Goal: Information Seeking & Learning: Learn about a topic

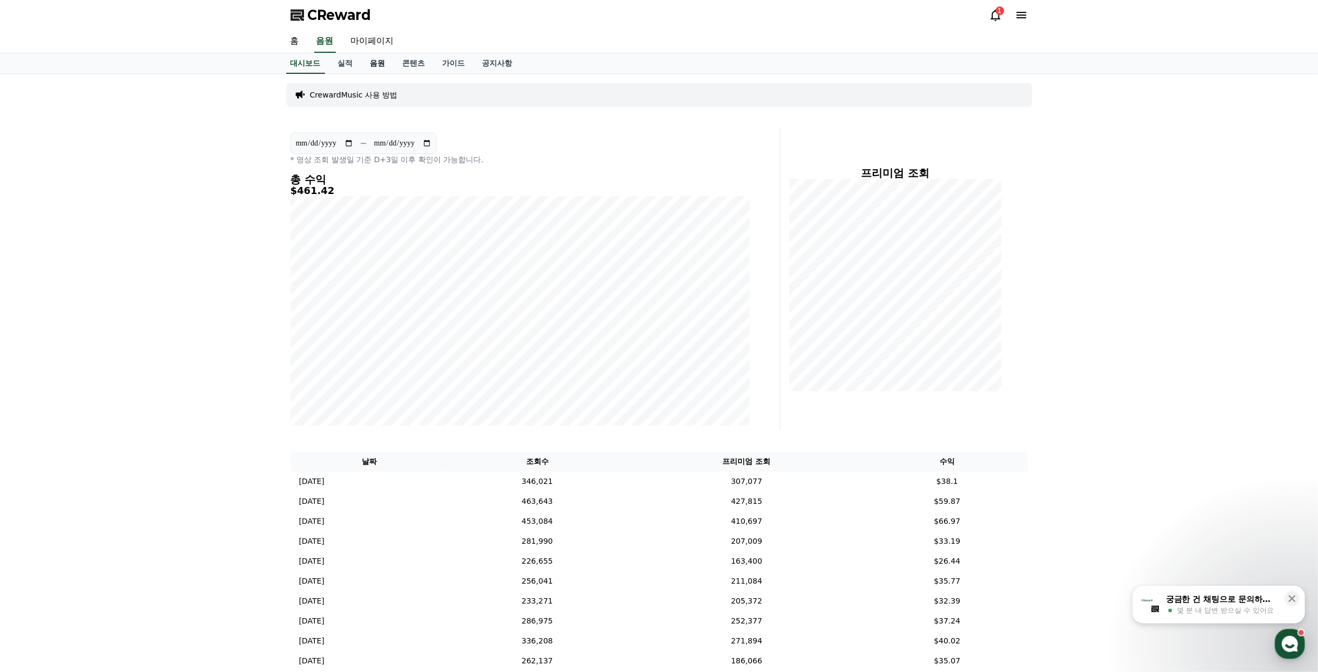
click at [381, 61] on link "음원" at bounding box center [378, 63] width 32 height 20
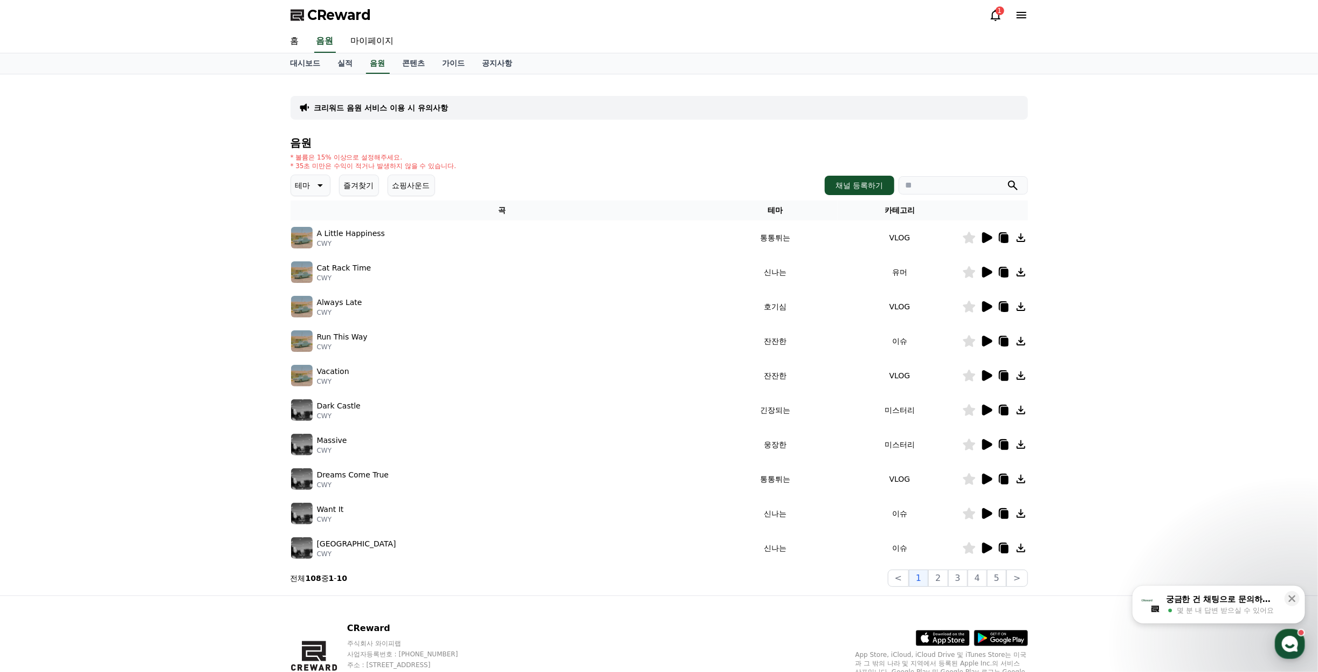
click at [988, 239] on icon at bounding box center [987, 237] width 10 height 11
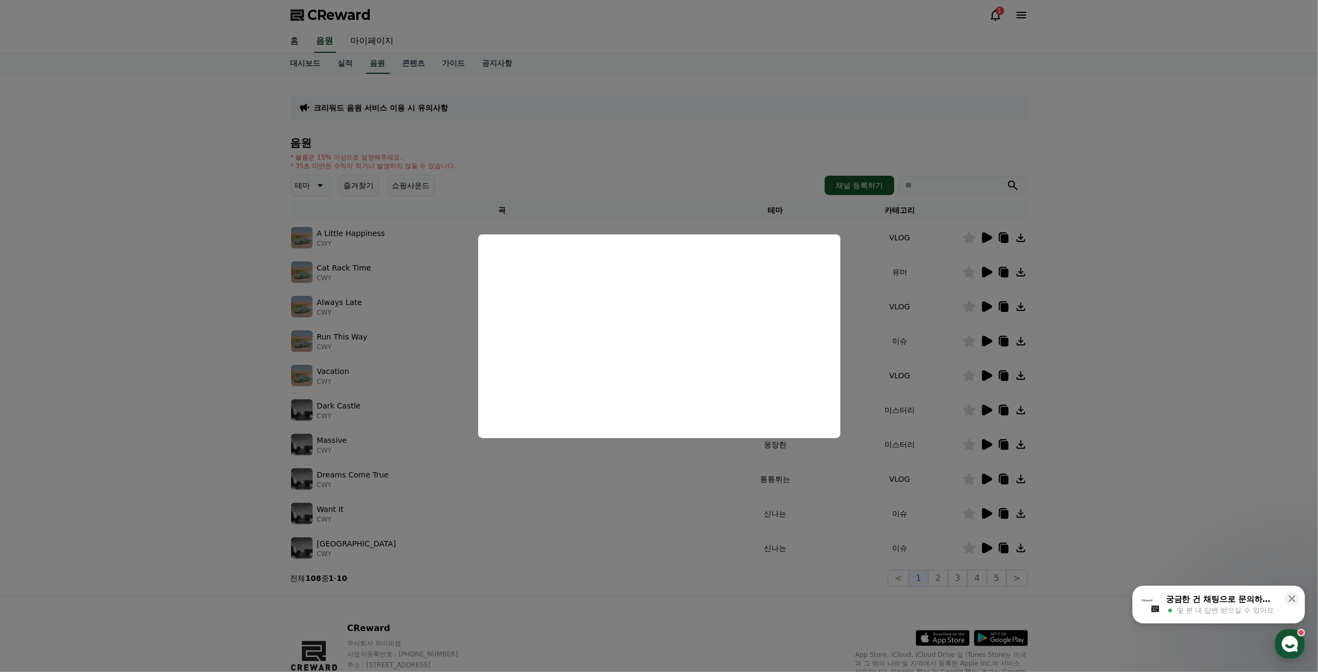
drag, startPoint x: 1056, startPoint y: 240, endPoint x: 956, endPoint y: 257, distance: 101.8
click at [1054, 242] on button "close modal" at bounding box center [659, 336] width 1318 height 672
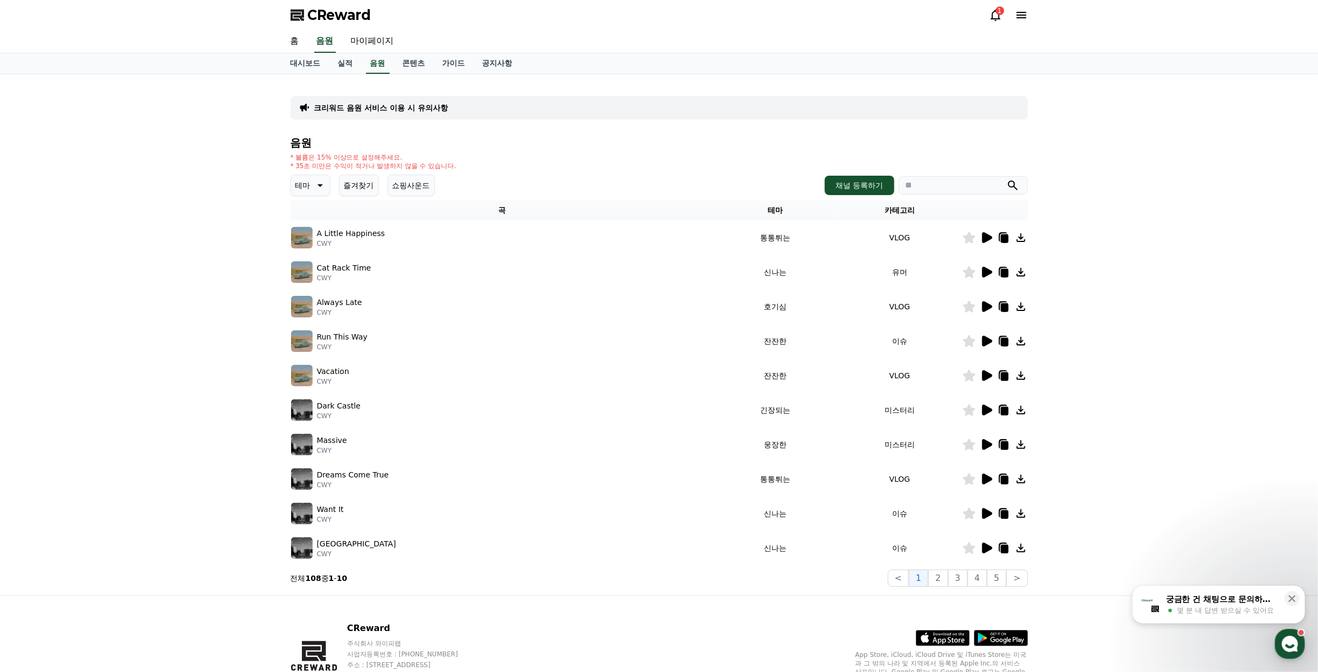
click at [978, 271] on div at bounding box center [995, 272] width 65 height 13
click at [986, 274] on icon at bounding box center [987, 272] width 10 height 11
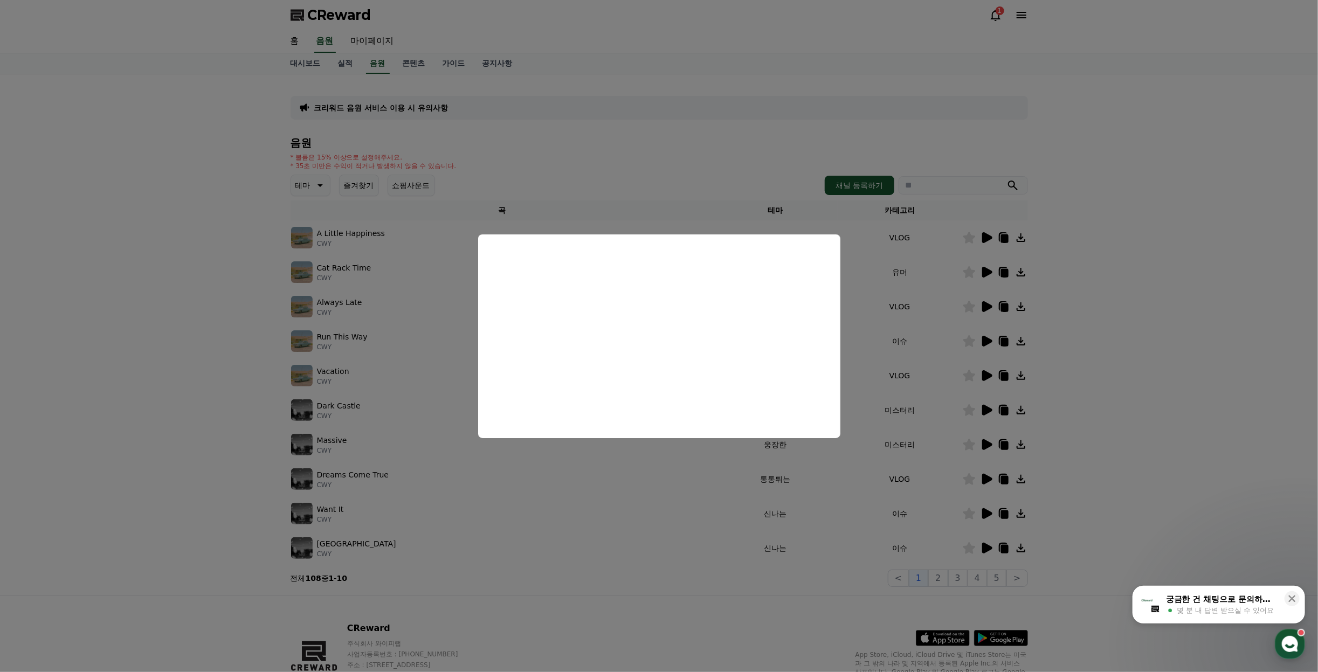
click at [1150, 244] on button "close modal" at bounding box center [659, 336] width 1318 height 672
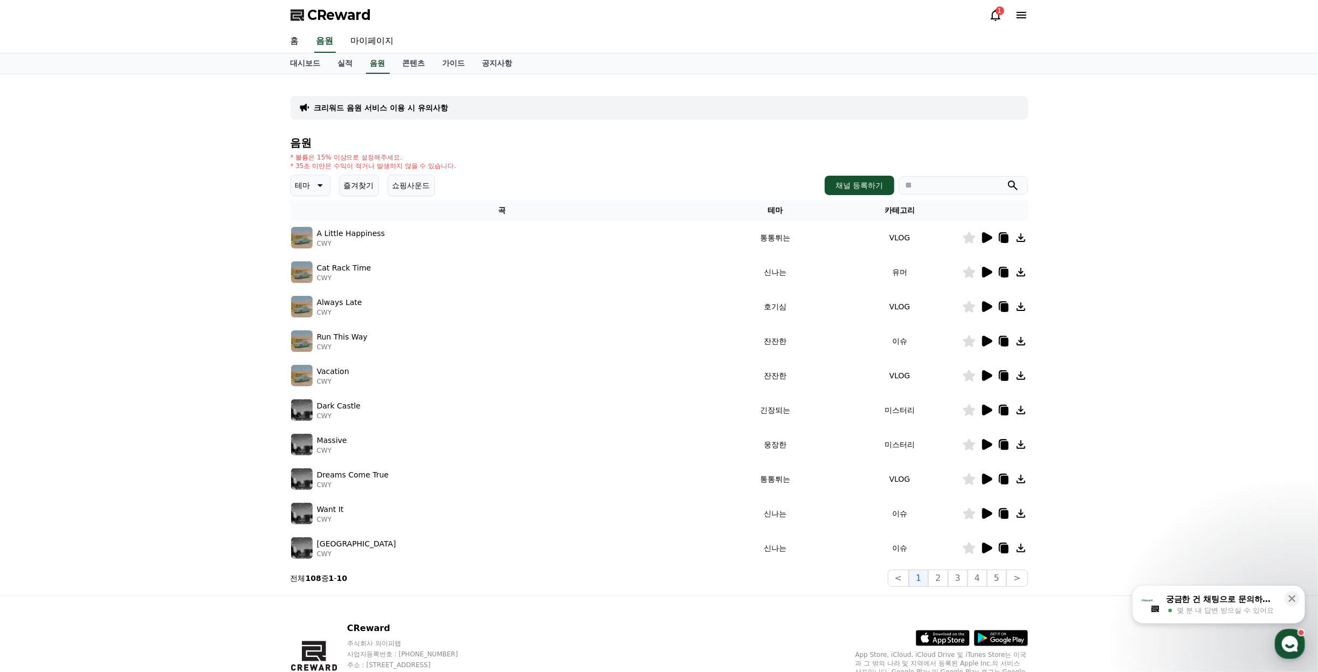
click at [990, 345] on icon at bounding box center [986, 341] width 13 height 13
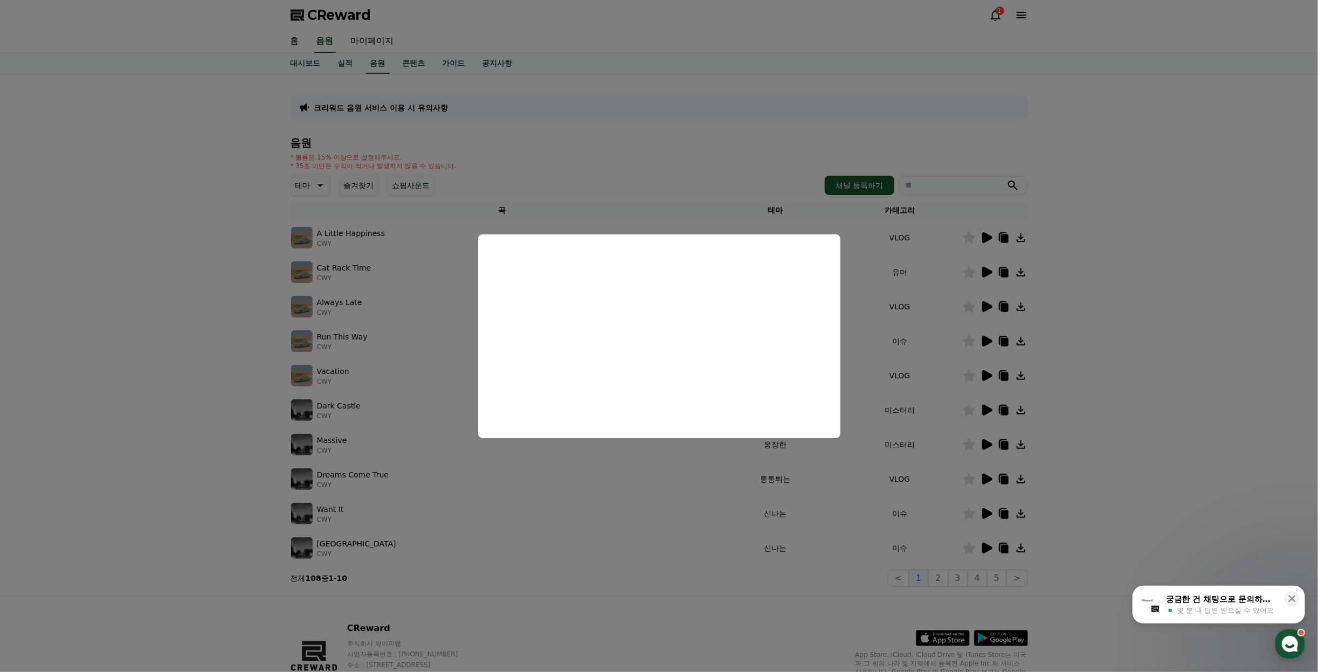
click at [1187, 389] on button "close modal" at bounding box center [659, 336] width 1318 height 672
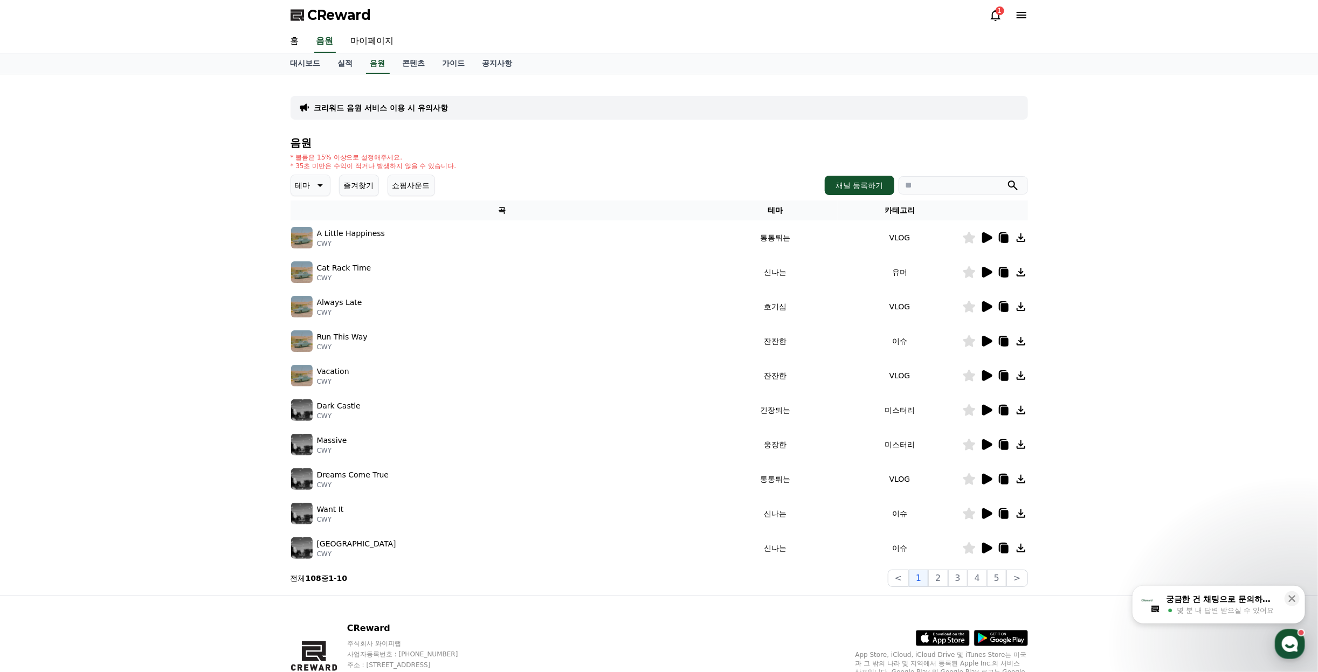
click at [982, 481] on icon at bounding box center [986, 479] width 13 height 13
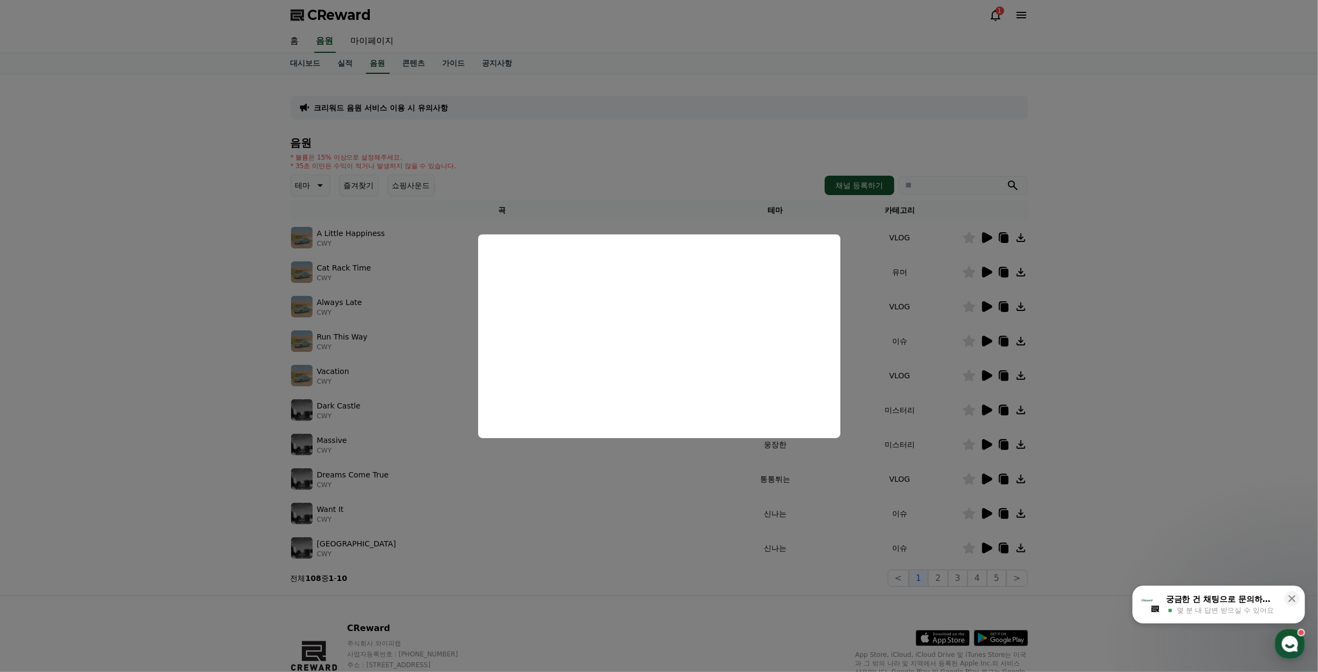
click at [1177, 337] on button "close modal" at bounding box center [659, 336] width 1318 height 672
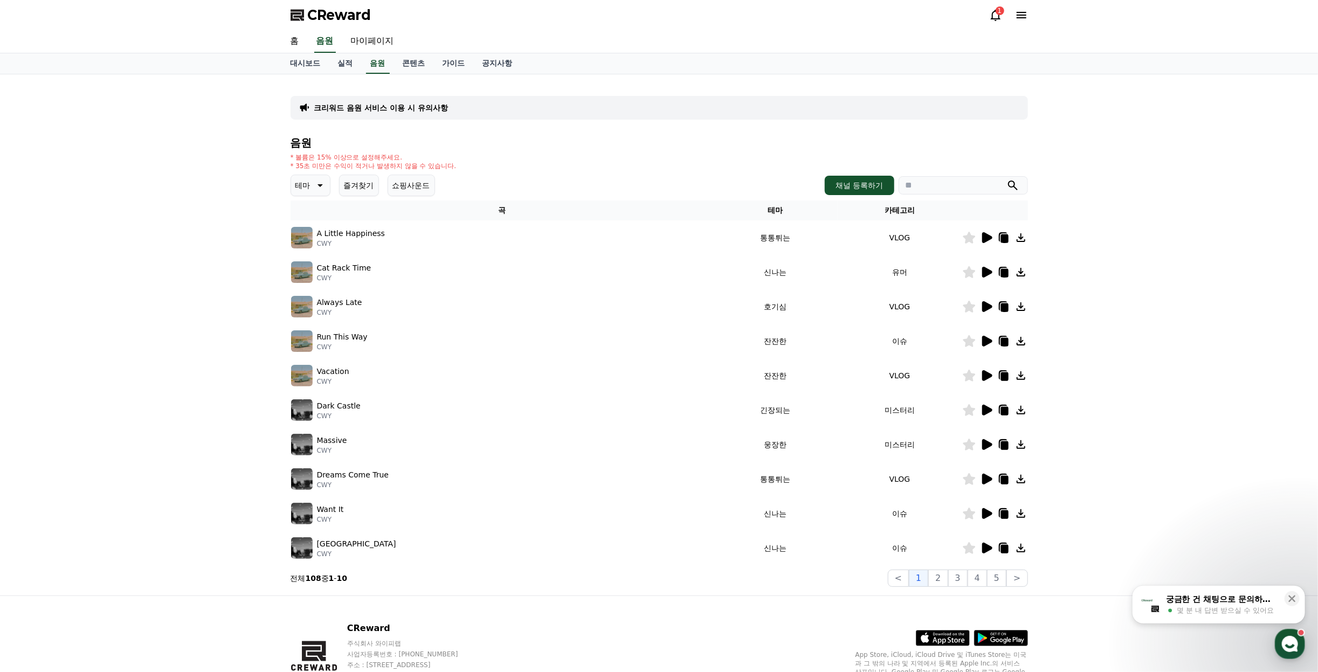
click at [981, 551] on icon at bounding box center [986, 548] width 13 height 13
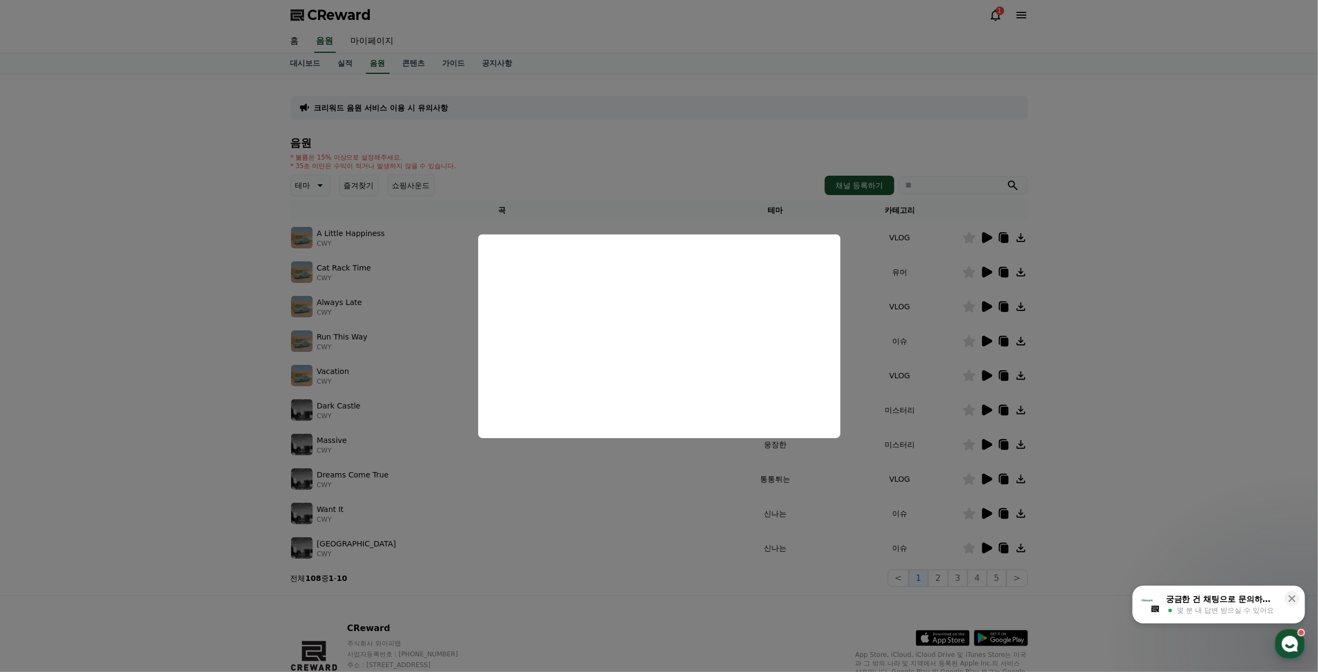
click at [1123, 303] on button "close modal" at bounding box center [659, 336] width 1318 height 672
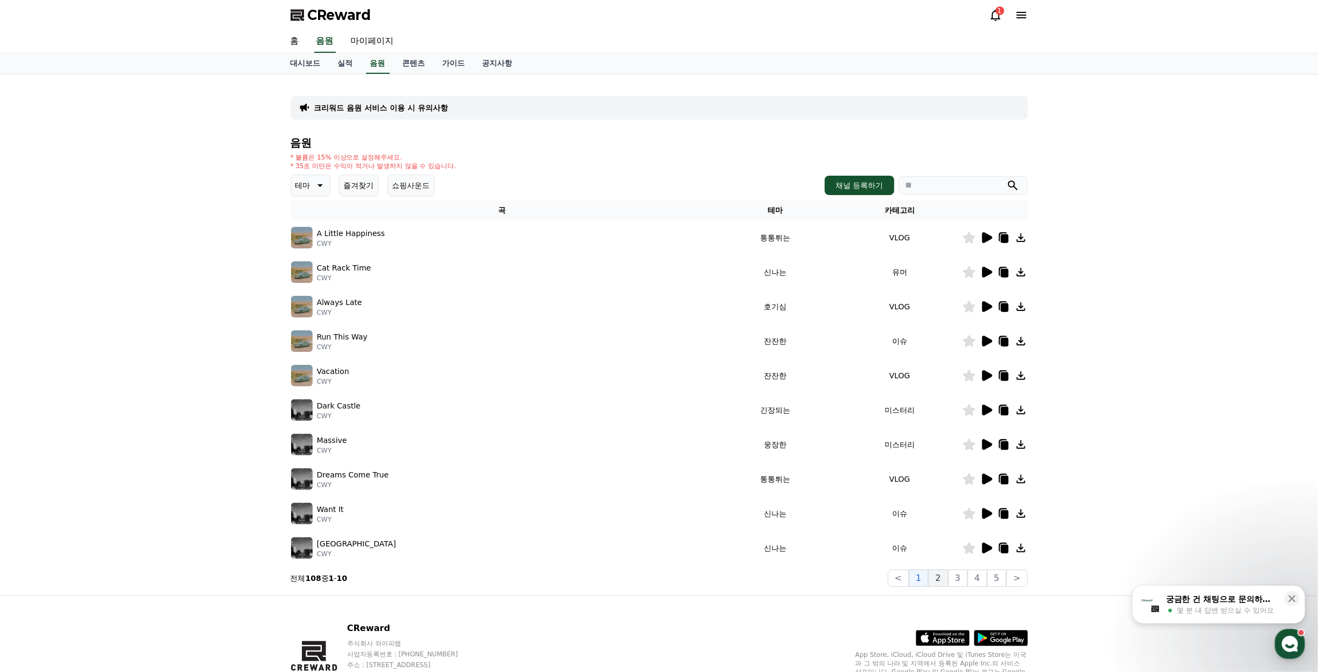
click at [942, 582] on button "2" at bounding box center [938, 578] width 19 height 17
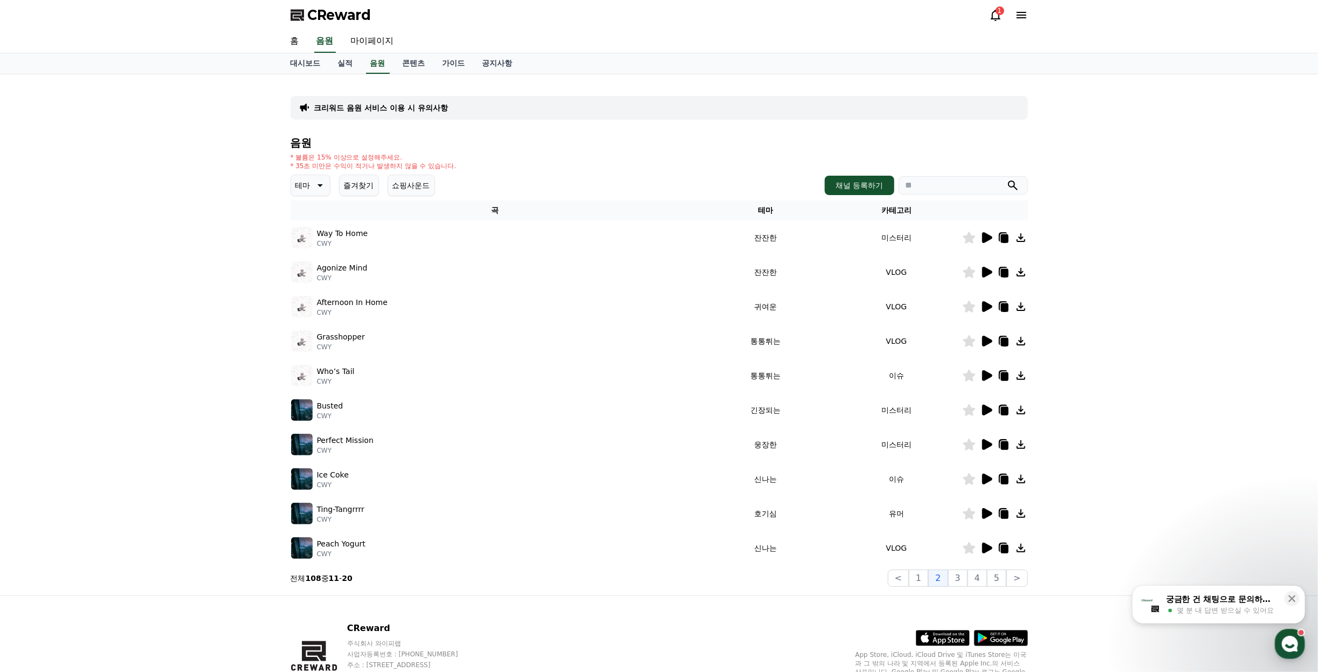
click at [988, 276] on icon at bounding box center [986, 272] width 13 height 13
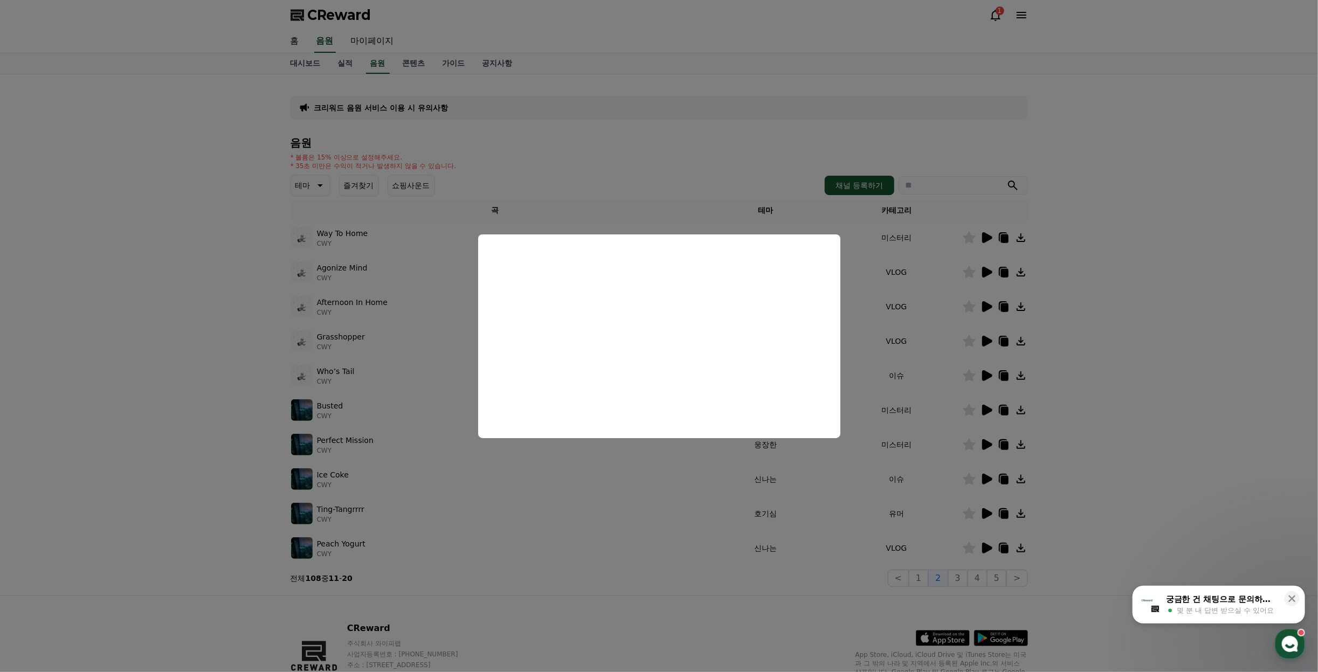
click at [1123, 317] on button "close modal" at bounding box center [659, 336] width 1318 height 672
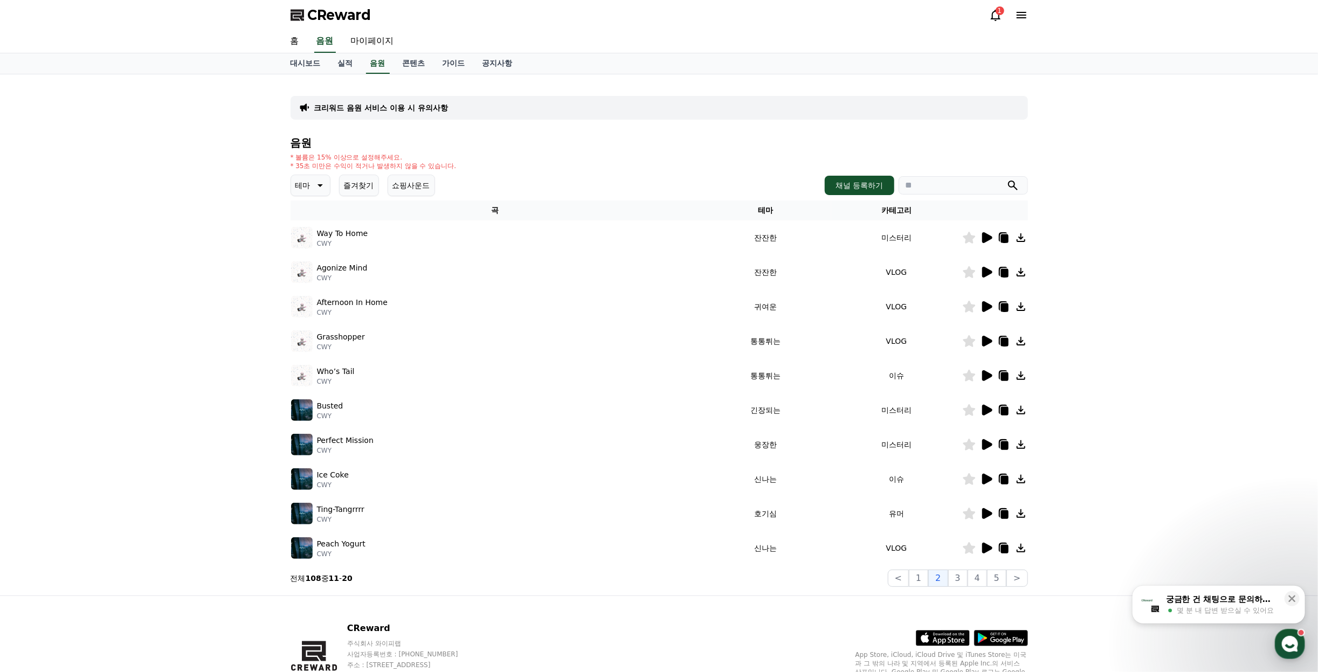
click at [982, 238] on icon at bounding box center [987, 237] width 10 height 11
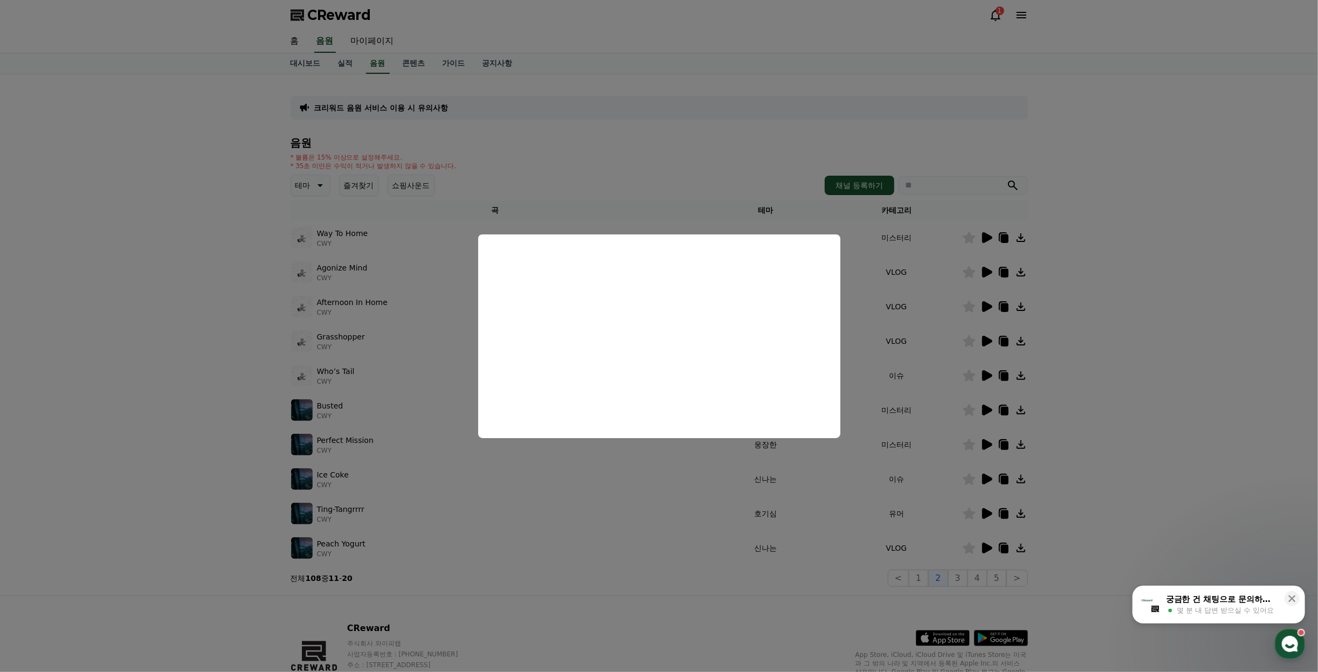
click at [965, 574] on button "close modal" at bounding box center [659, 336] width 1318 height 672
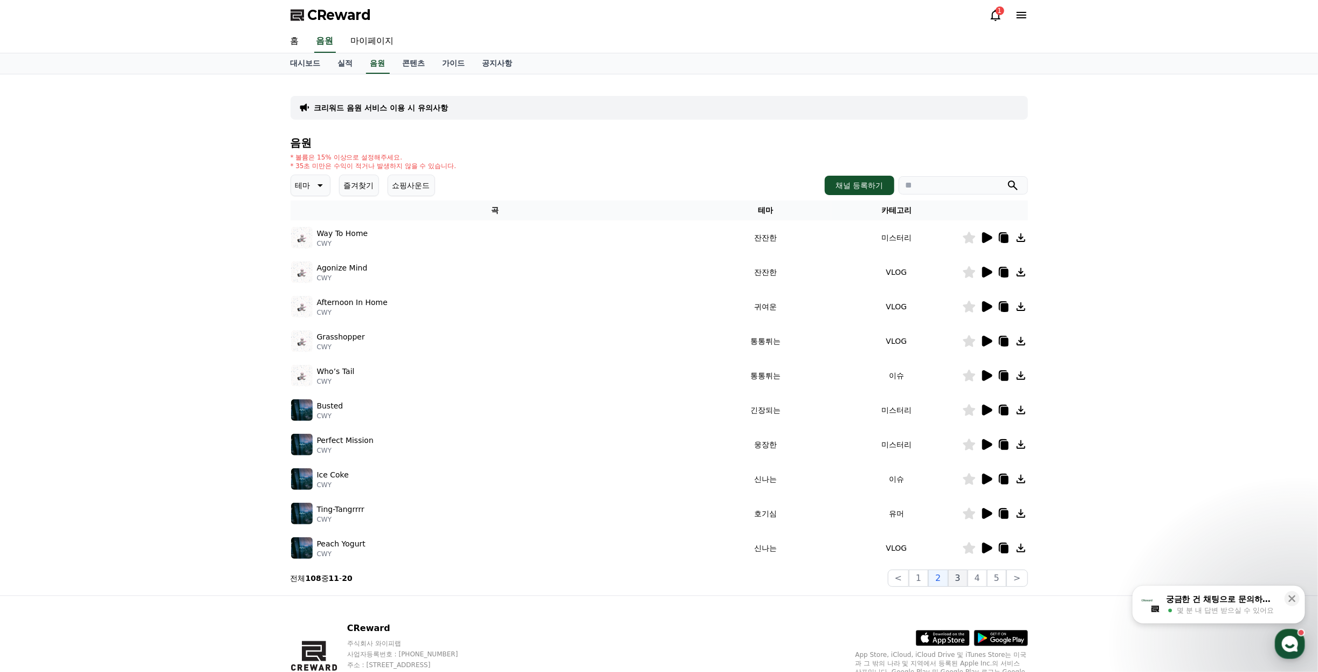
click at [958, 583] on button "3" at bounding box center [958, 578] width 19 height 17
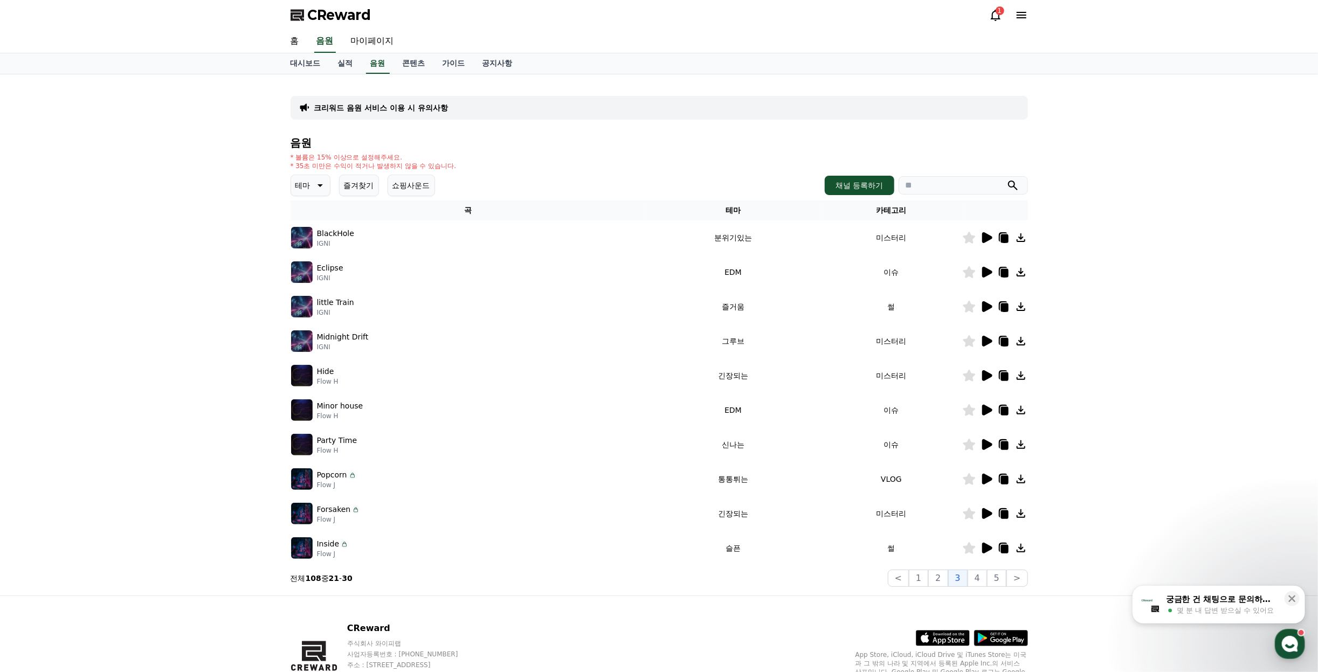
click at [988, 236] on icon at bounding box center [987, 237] width 10 height 11
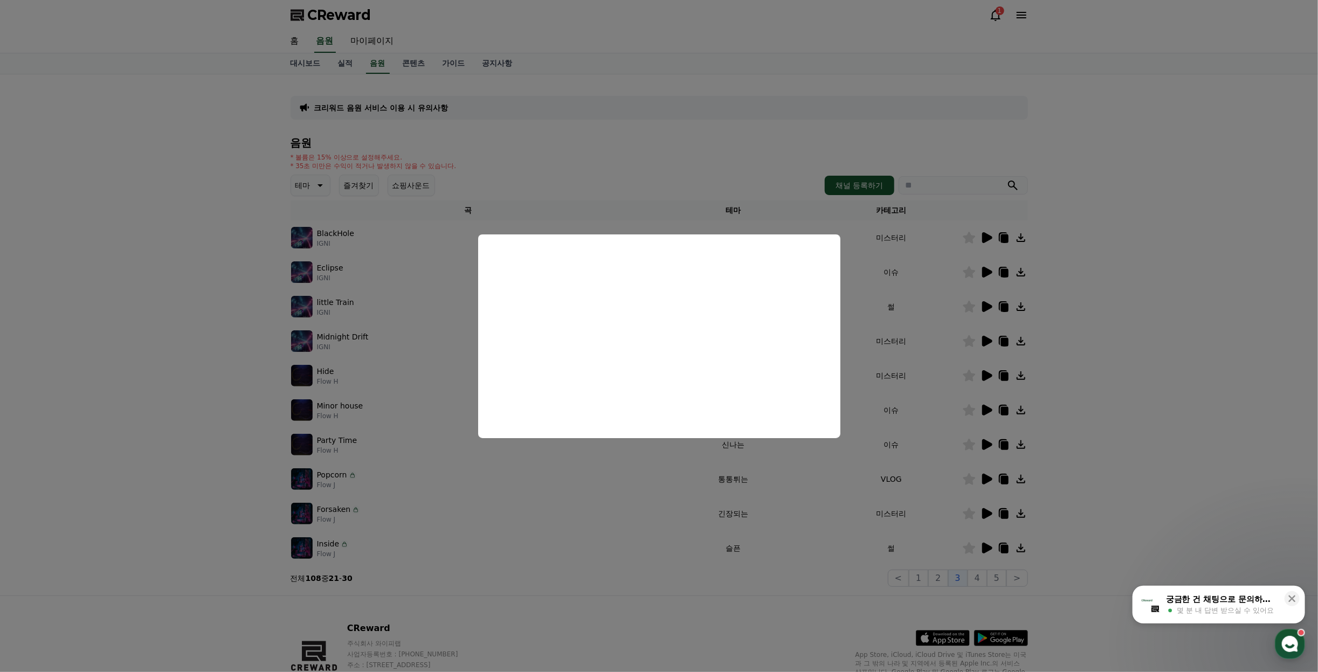
click at [1145, 354] on button "close modal" at bounding box center [659, 336] width 1318 height 672
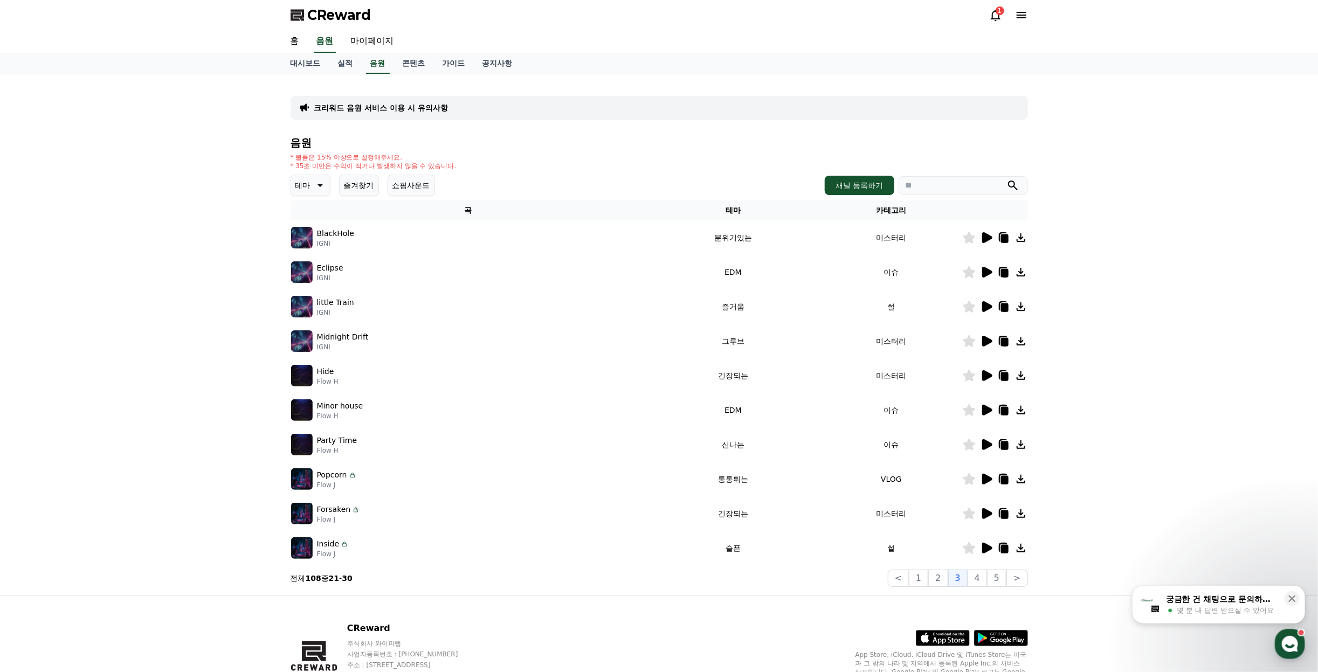
click at [986, 271] on icon at bounding box center [987, 272] width 10 height 11
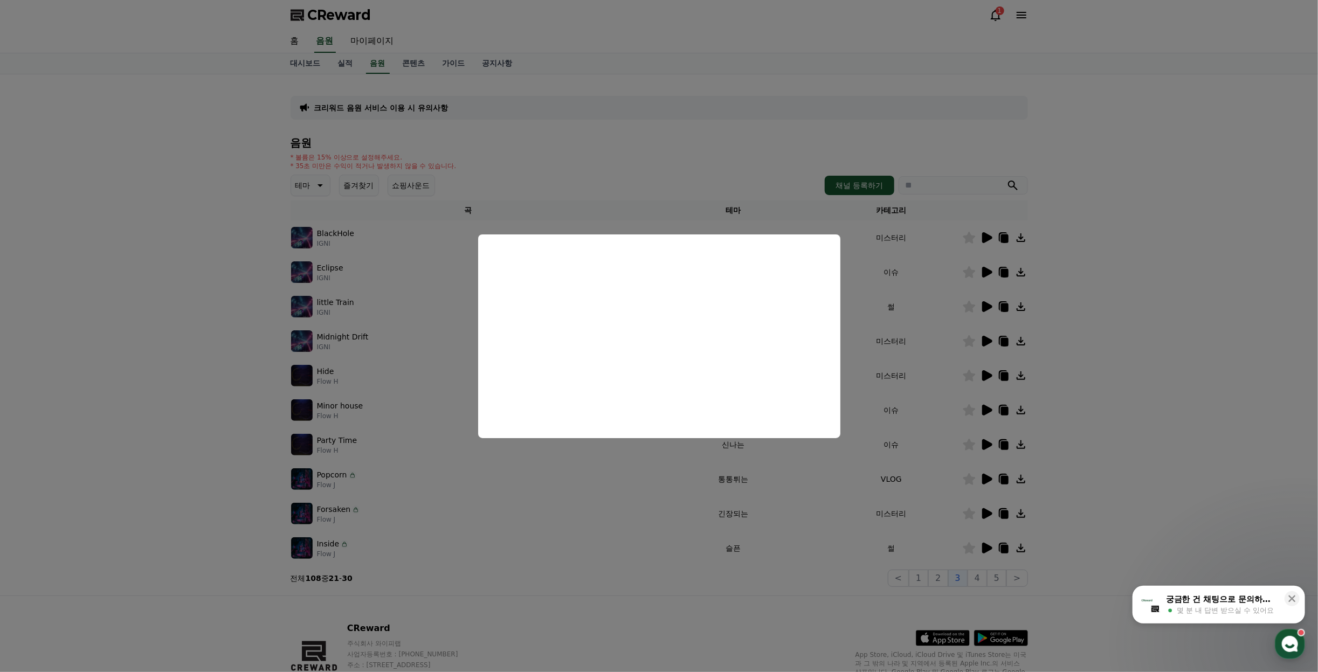
click at [1139, 312] on button "close modal" at bounding box center [659, 336] width 1318 height 672
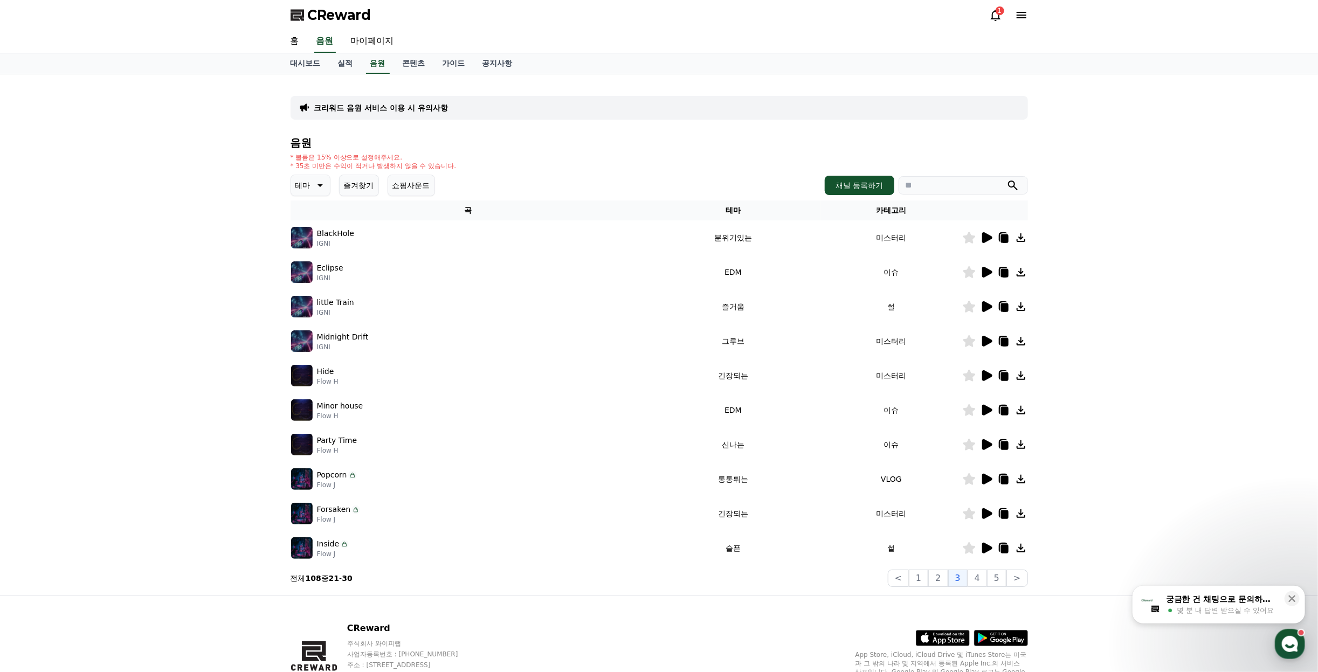
click at [984, 414] on icon at bounding box center [987, 410] width 10 height 11
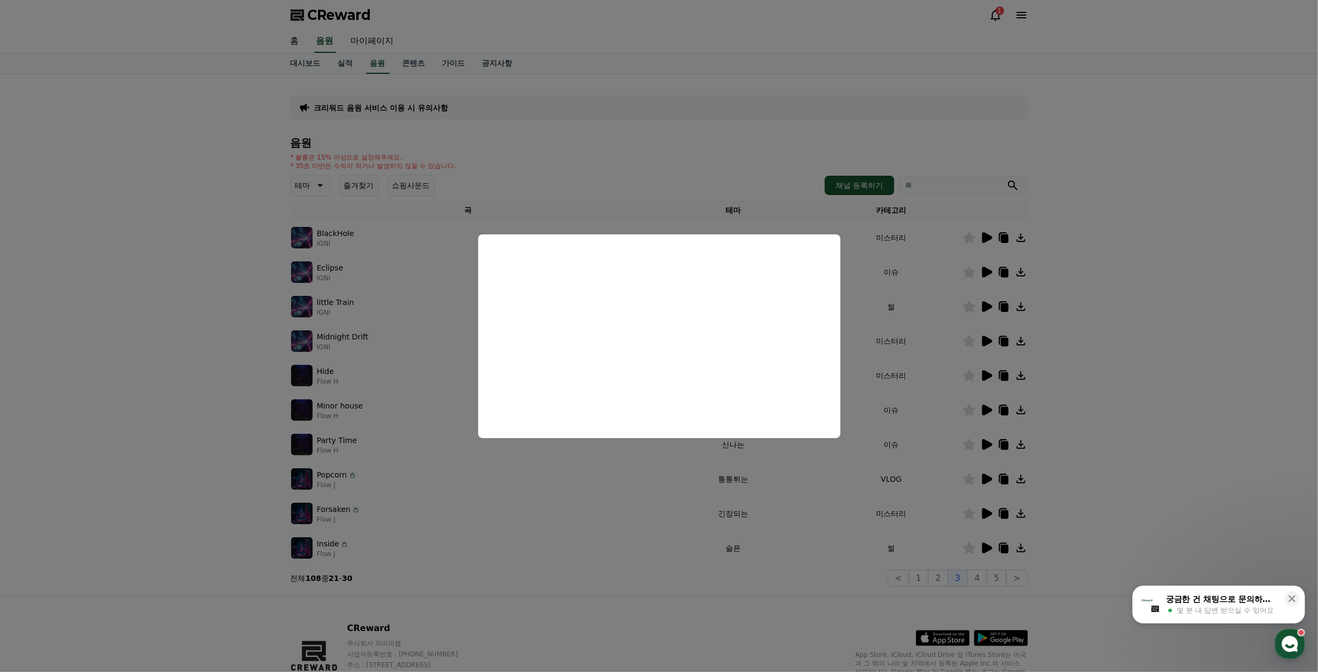
click at [199, 425] on button "close modal" at bounding box center [659, 336] width 1318 height 672
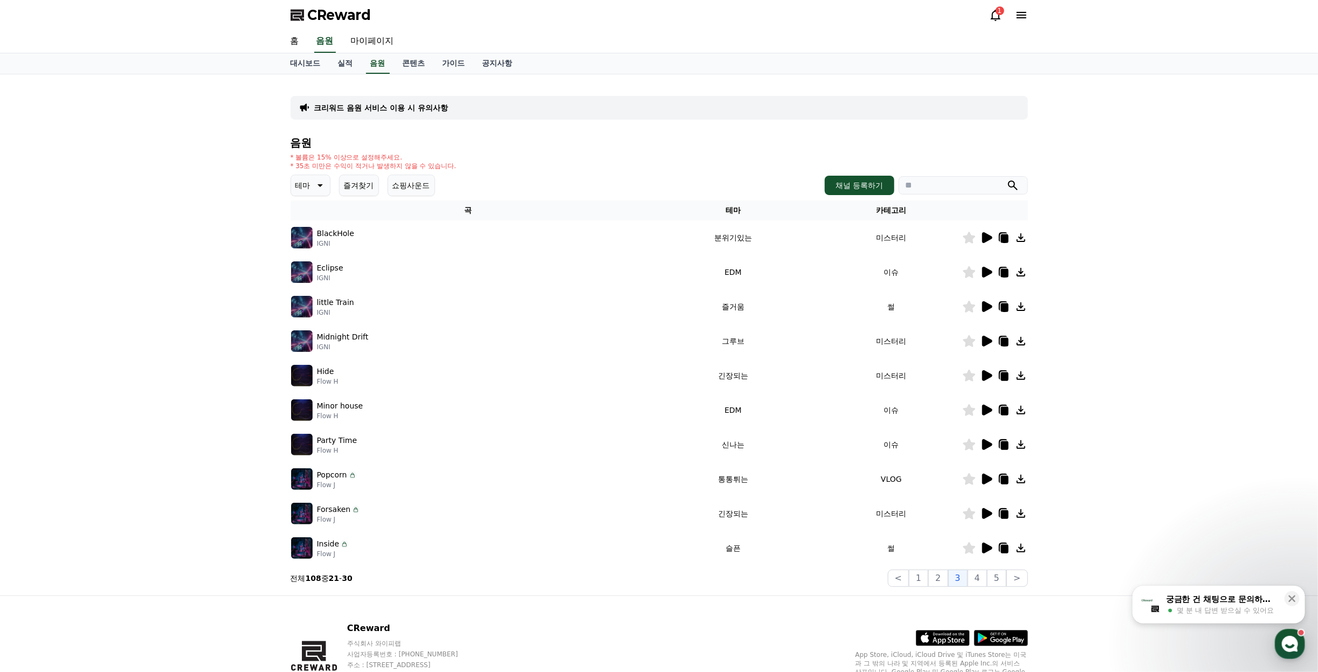
click at [986, 307] on icon at bounding box center [987, 306] width 10 height 11
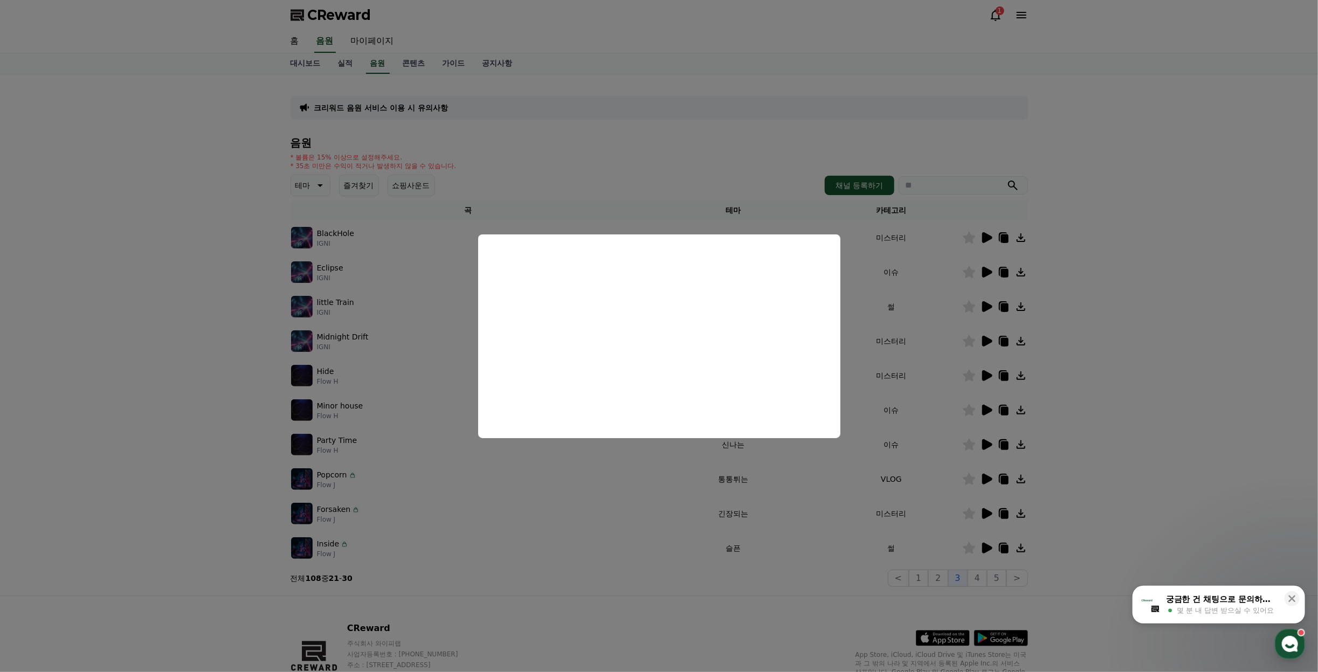
click at [1184, 300] on button "close modal" at bounding box center [659, 336] width 1318 height 672
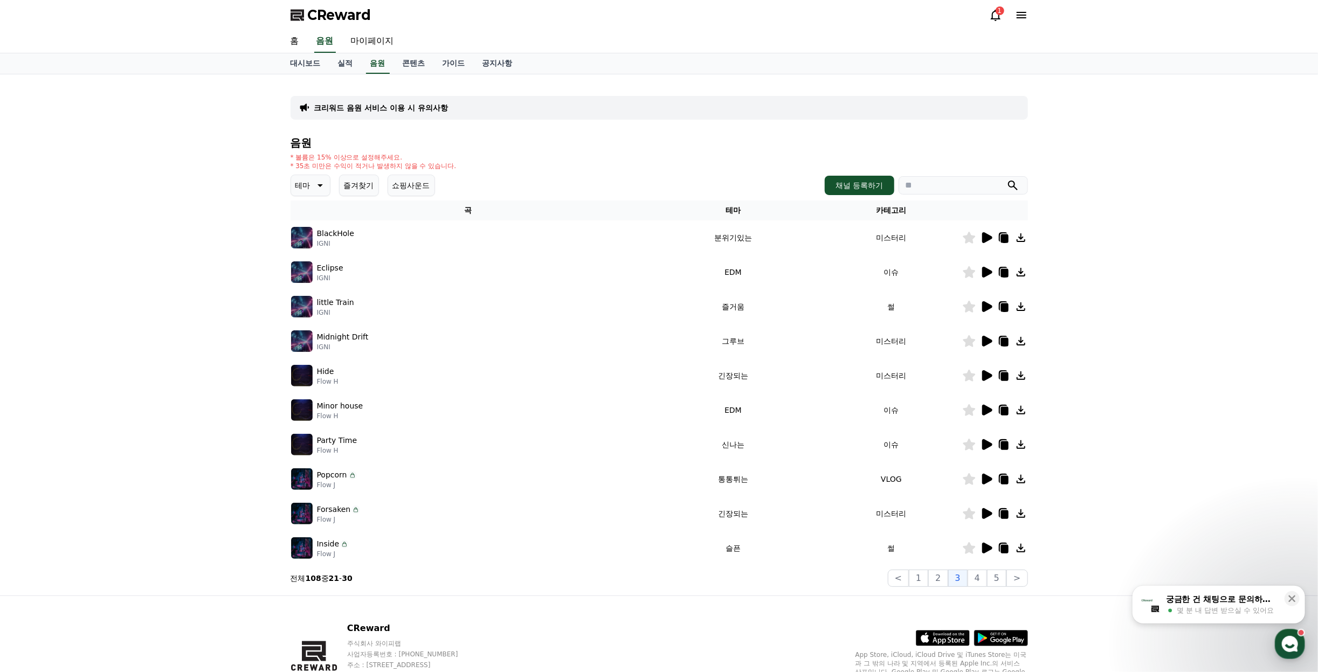
click at [985, 407] on icon at bounding box center [987, 410] width 10 height 11
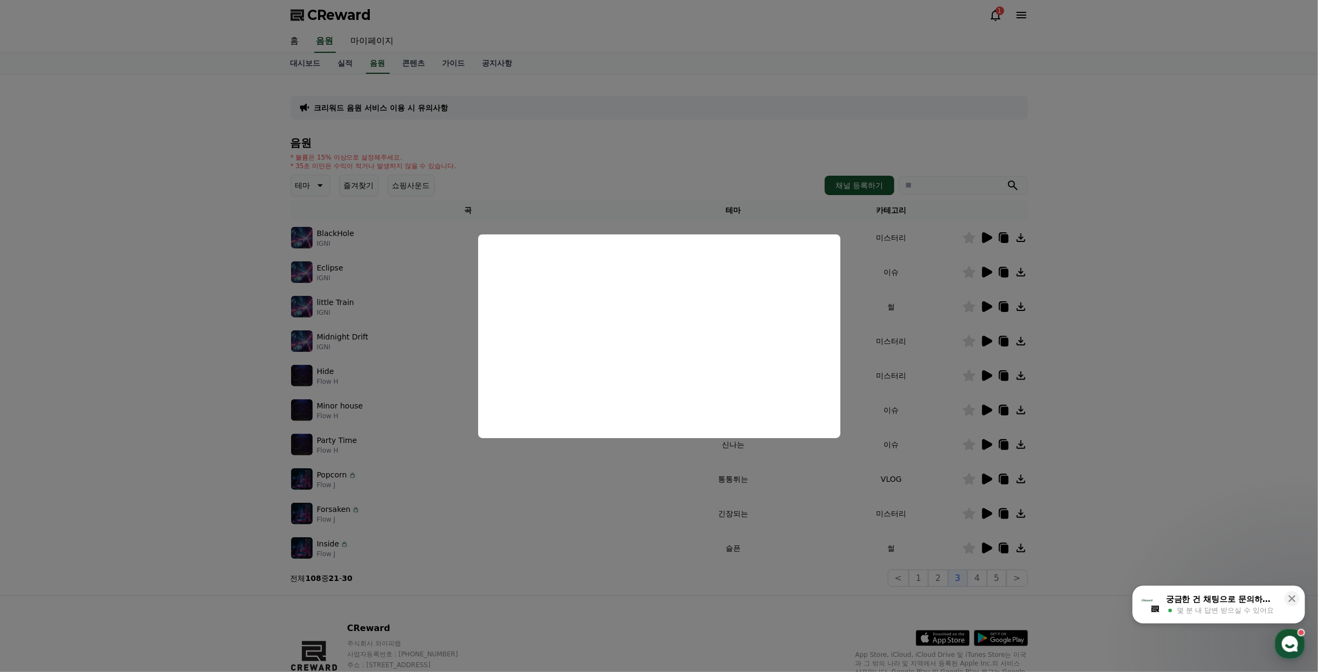
click at [360, 189] on button "close modal" at bounding box center [659, 336] width 1318 height 672
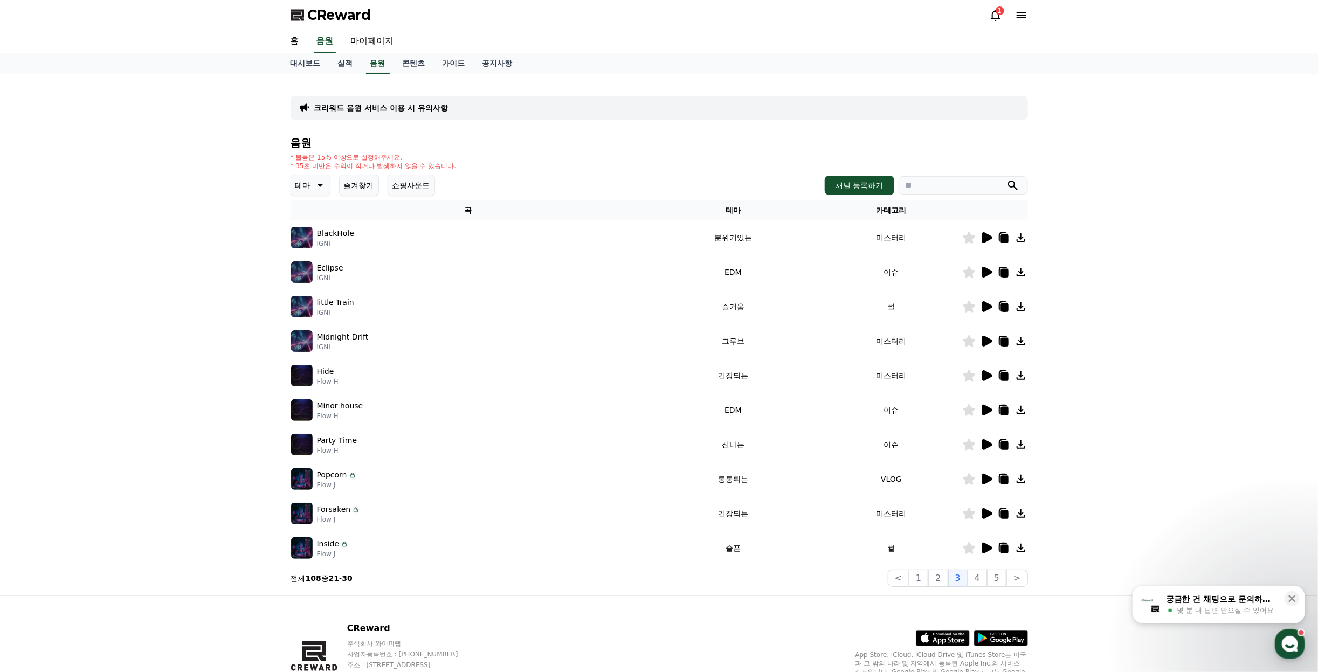
click at [360, 189] on button "즐겨찾기" at bounding box center [359, 186] width 40 height 22
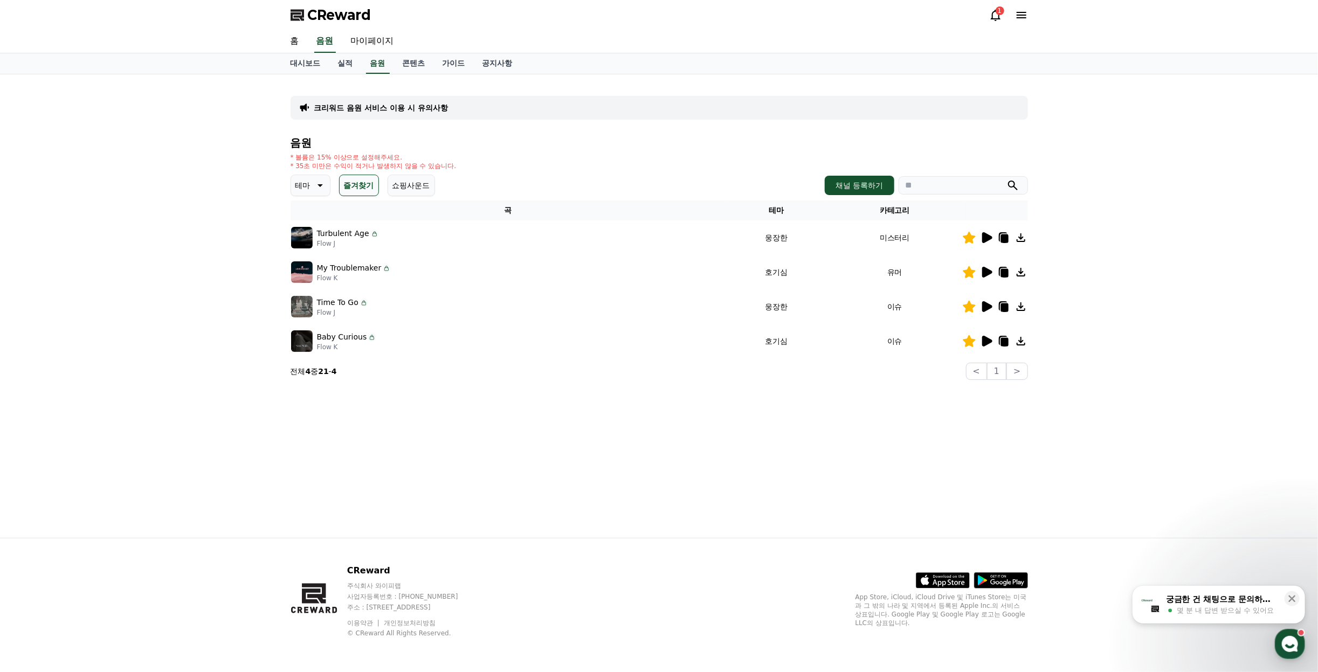
click at [985, 337] on icon at bounding box center [987, 341] width 10 height 11
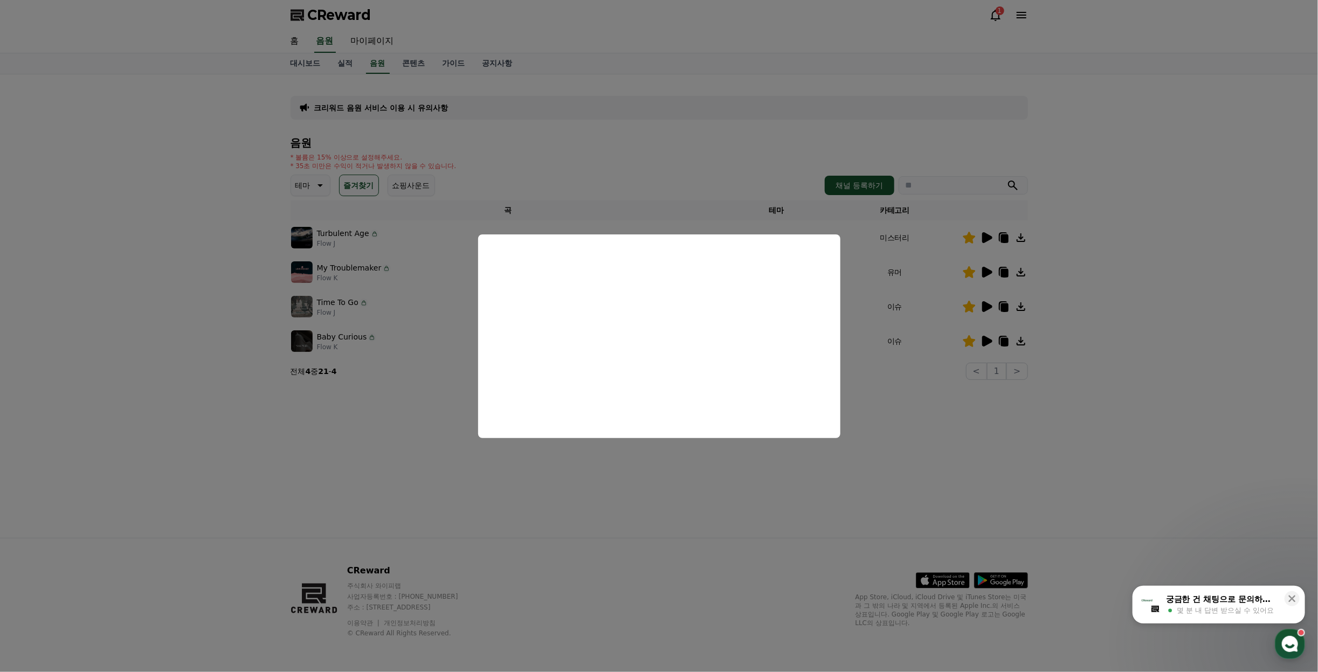
click at [750, 487] on button "close modal" at bounding box center [659, 336] width 1318 height 672
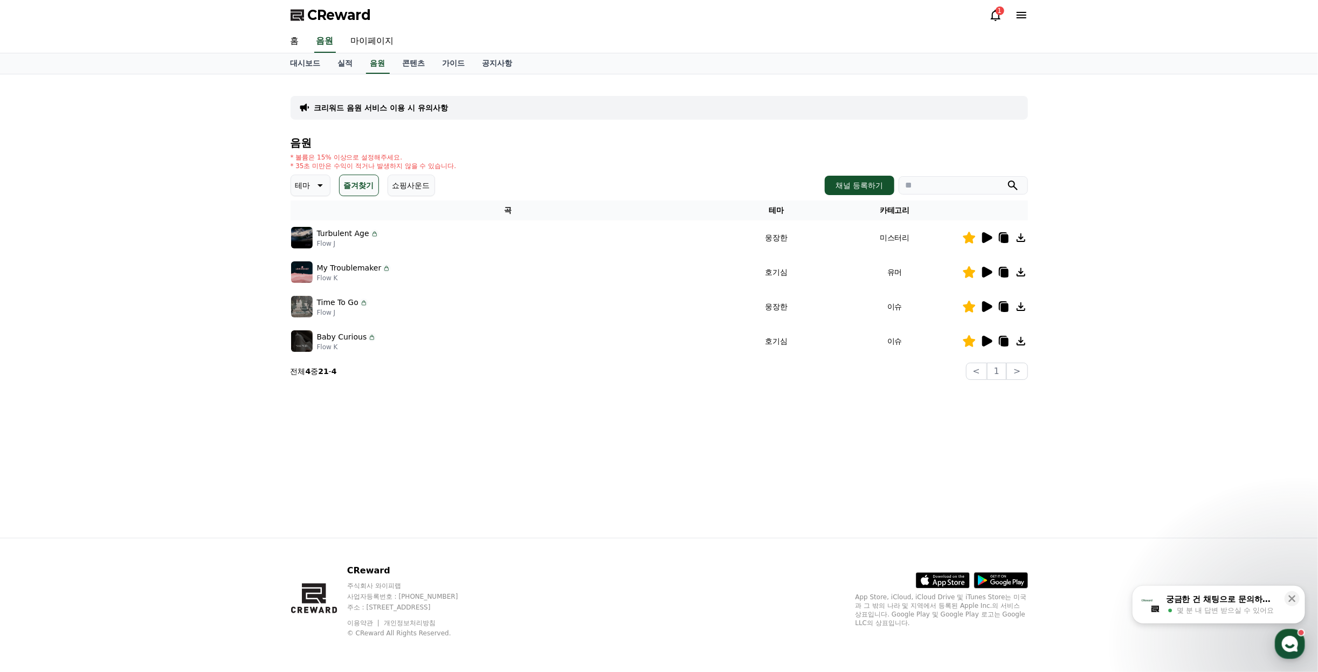
click at [990, 304] on icon at bounding box center [987, 306] width 10 height 11
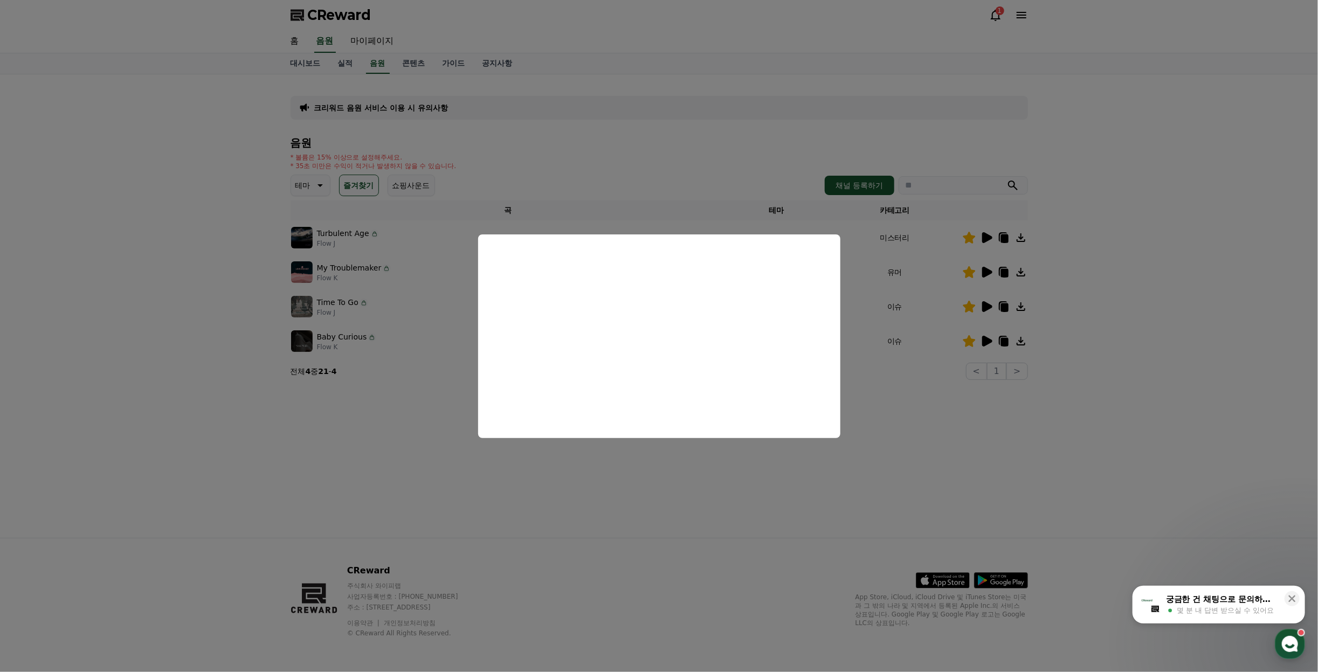
click at [1113, 443] on button "close modal" at bounding box center [659, 336] width 1318 height 672
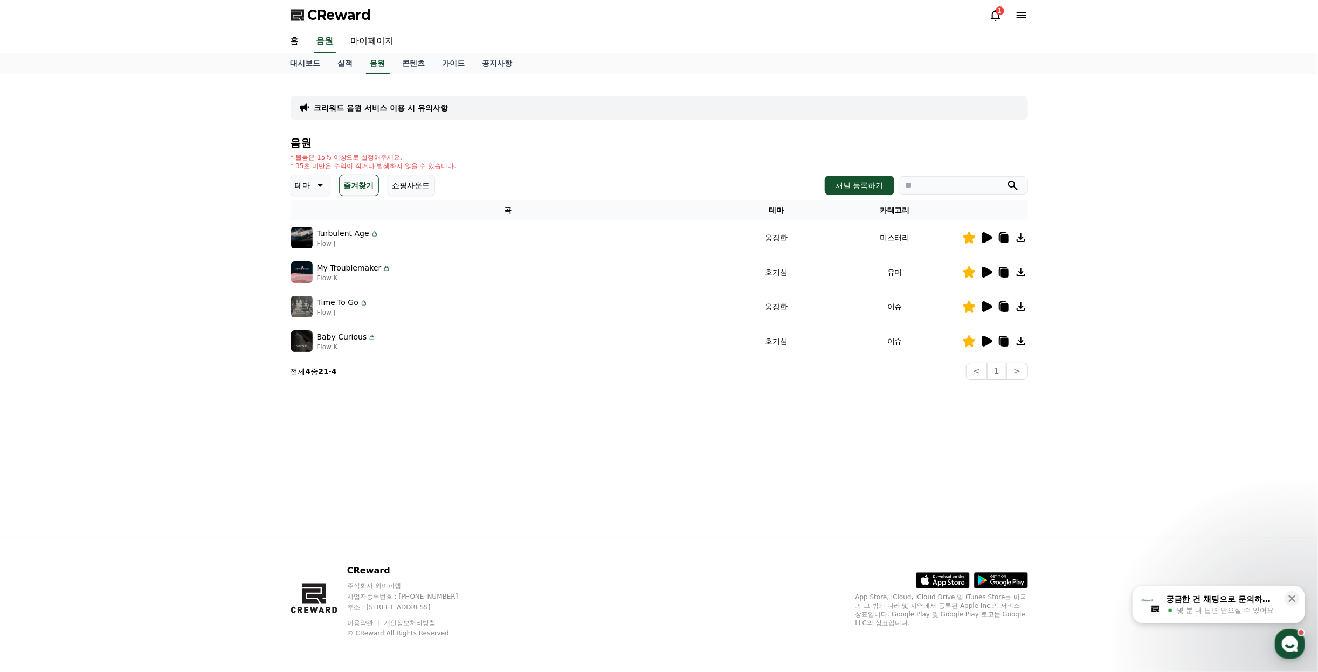
click at [984, 274] on icon at bounding box center [987, 272] width 10 height 11
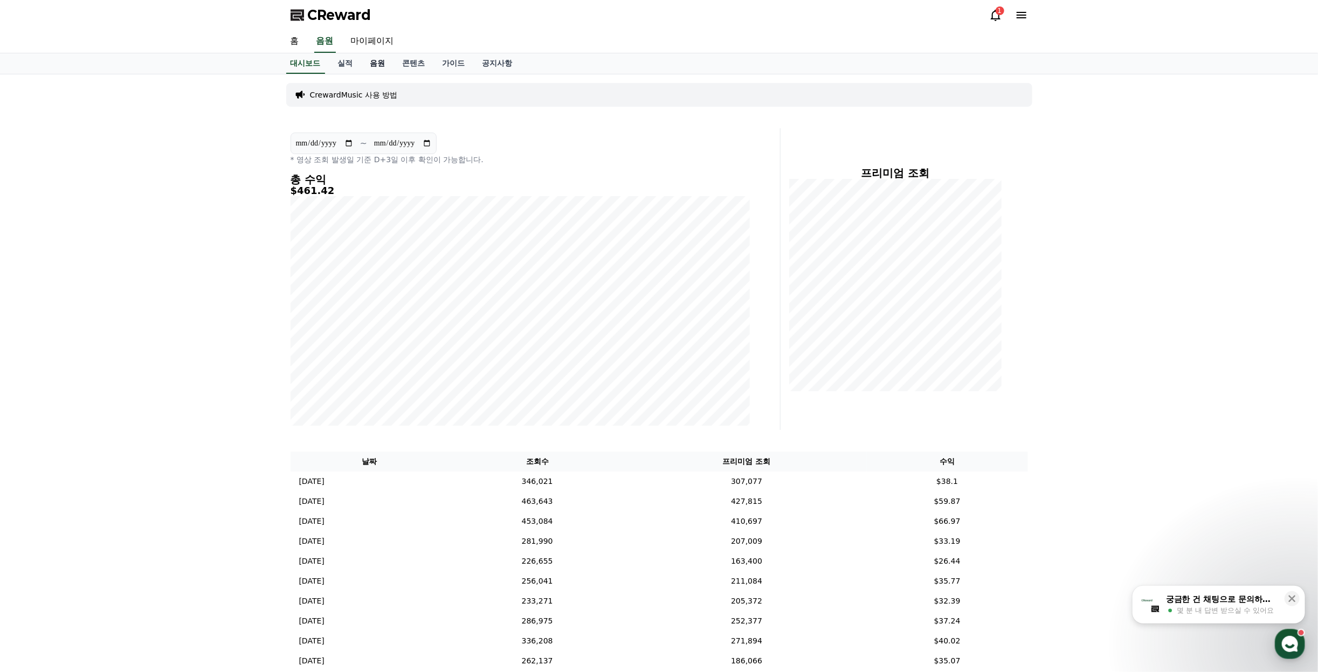
click at [383, 61] on link "음원" at bounding box center [378, 63] width 32 height 20
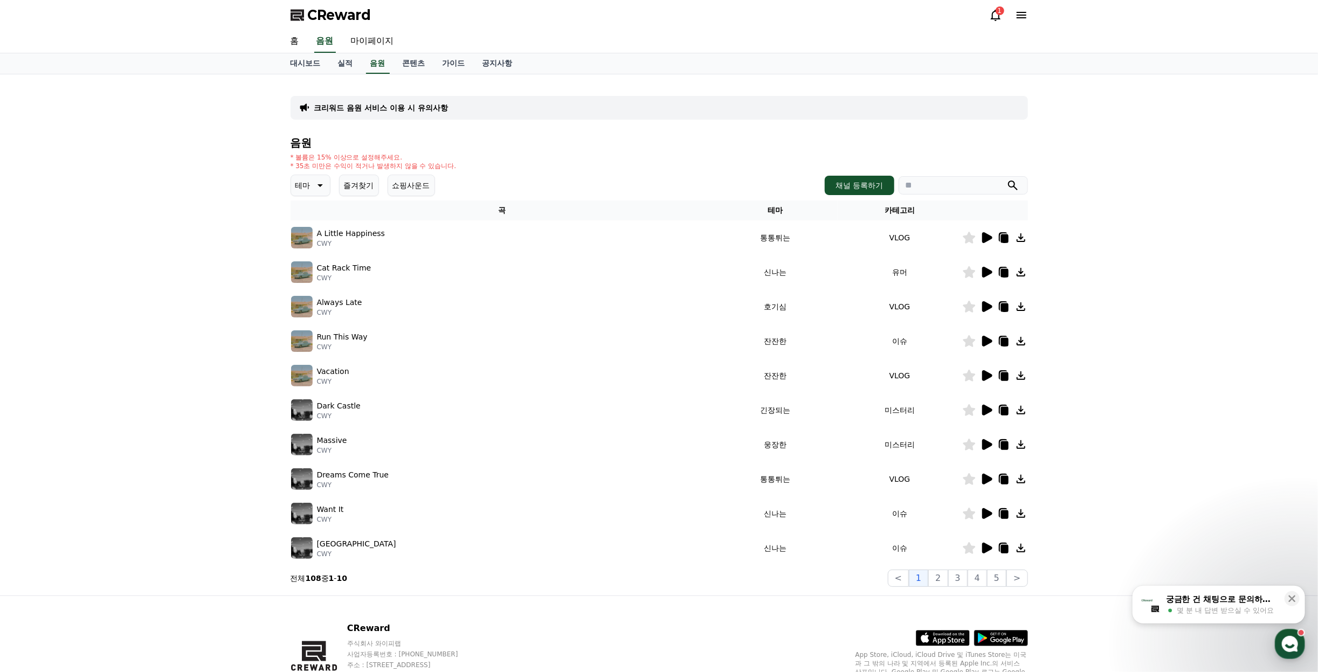
click at [300, 189] on p "테마" at bounding box center [303, 185] width 15 height 15
click at [303, 224] on button "웅장한" at bounding box center [307, 223] width 31 height 24
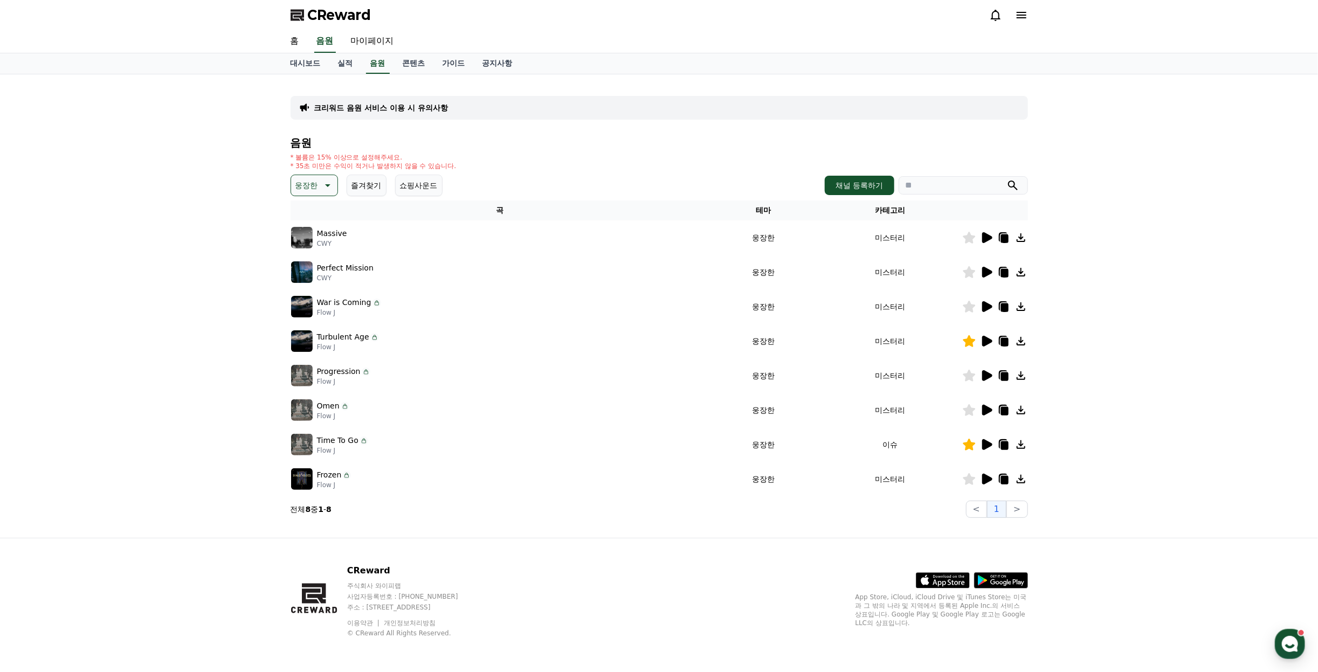
click at [302, 237] on img at bounding box center [302, 238] width 22 height 22
click at [981, 238] on icon at bounding box center [986, 237] width 13 height 13
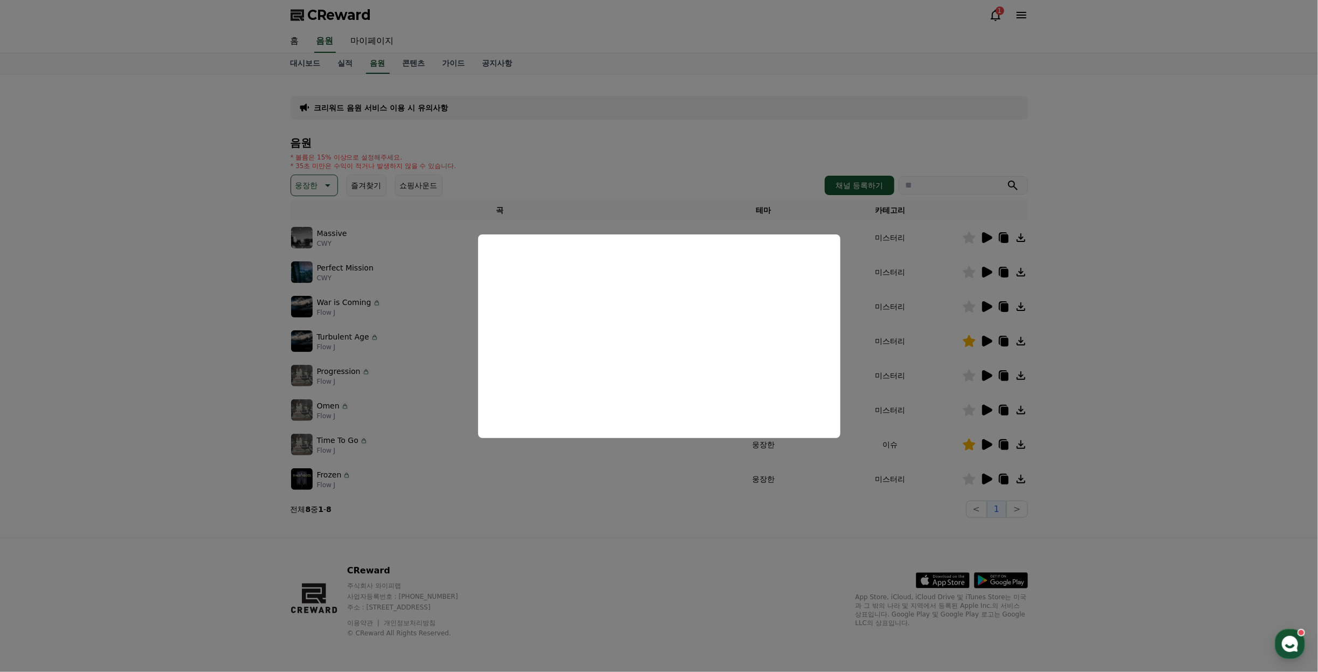
click at [1122, 339] on button "close modal" at bounding box center [659, 336] width 1318 height 672
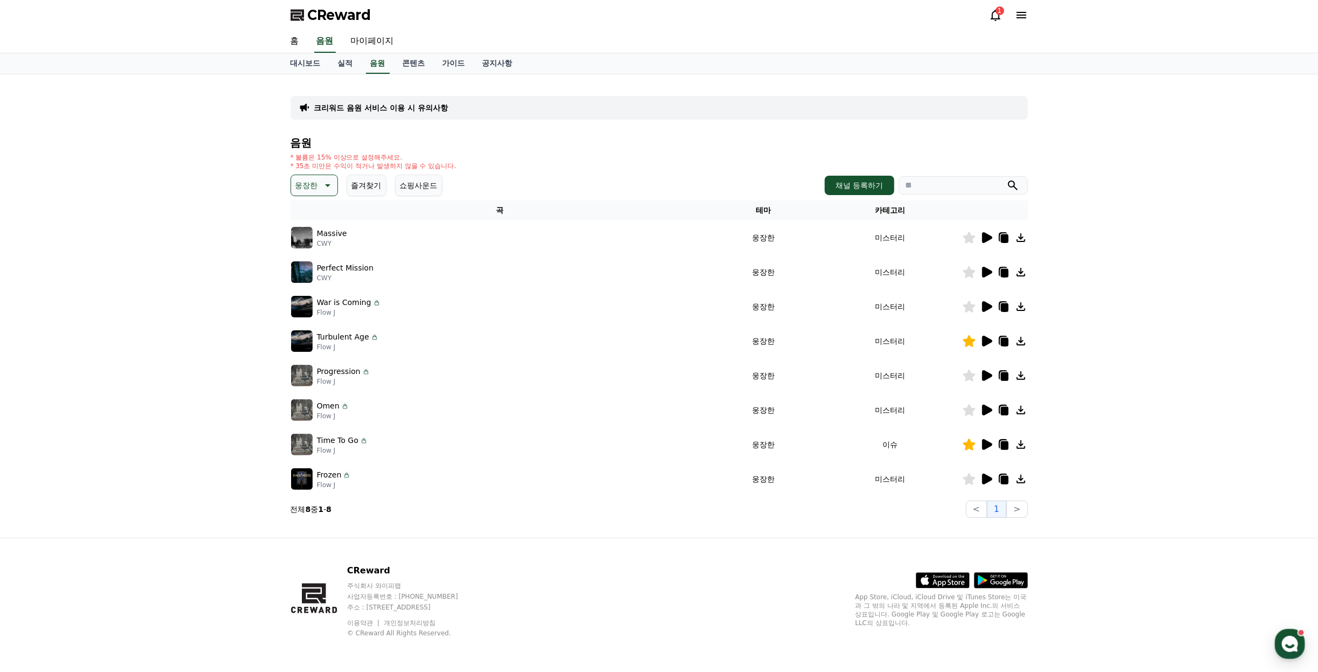
click at [990, 267] on icon at bounding box center [986, 272] width 13 height 13
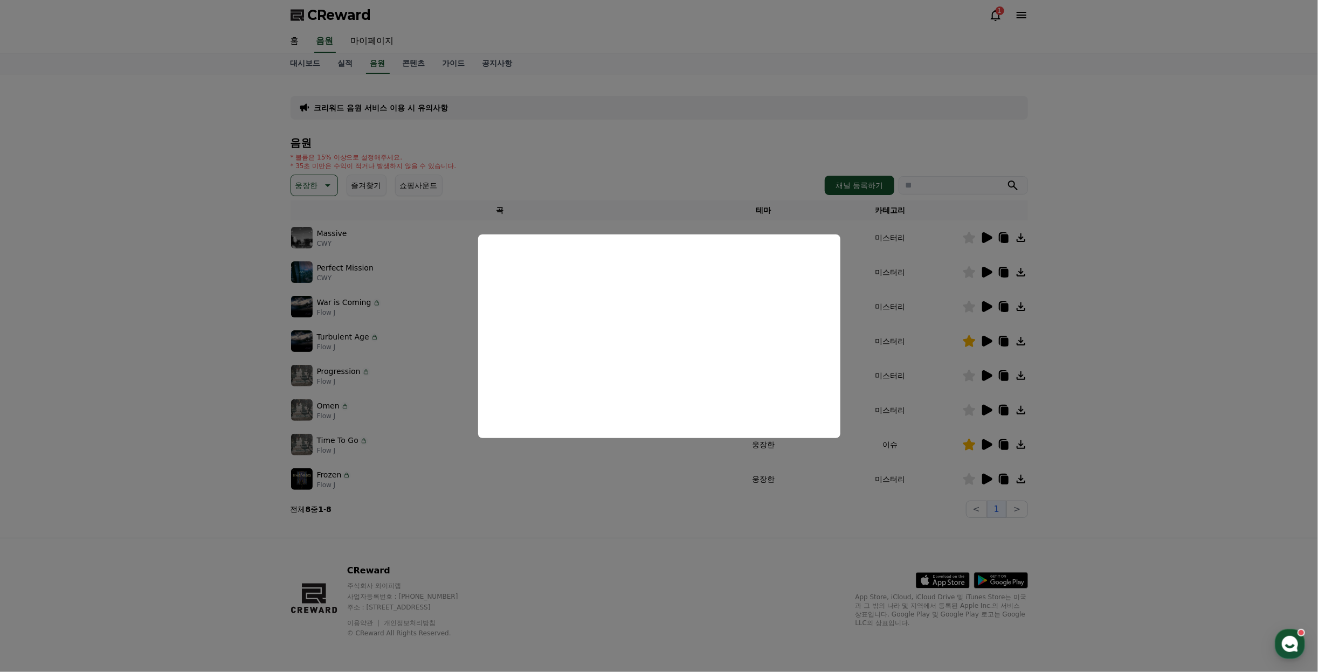
click at [1087, 263] on button "close modal" at bounding box center [659, 336] width 1318 height 672
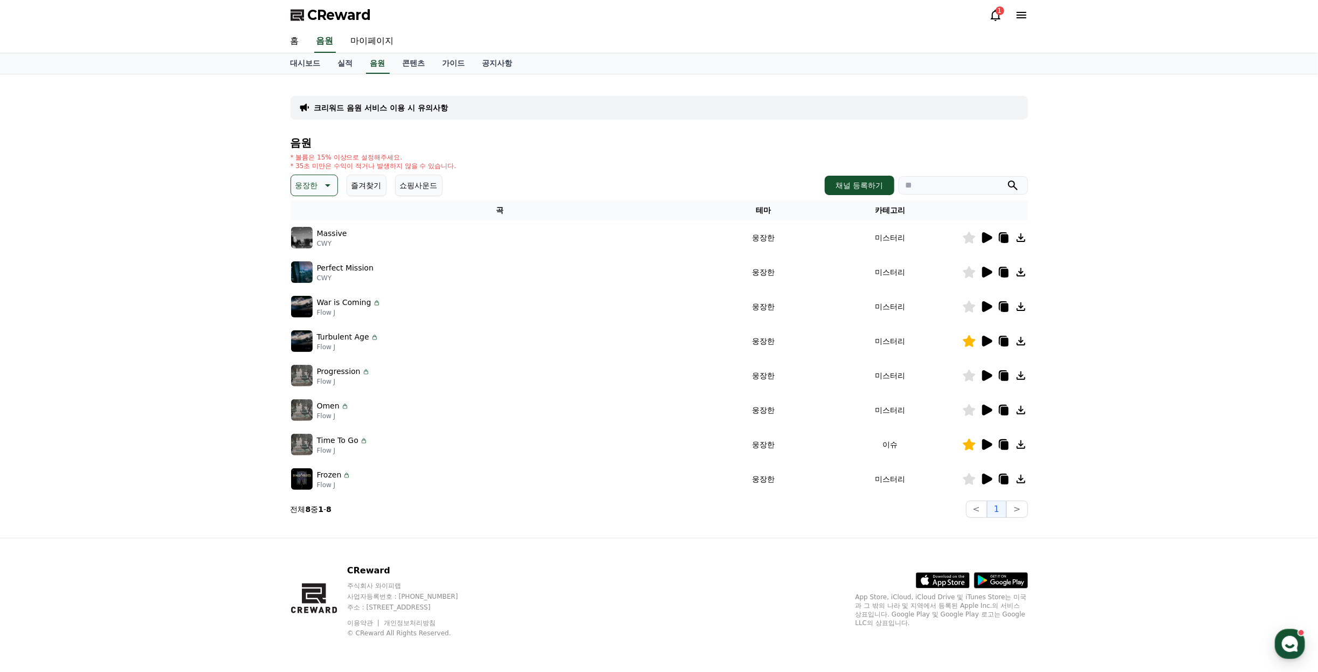
click at [989, 339] on icon at bounding box center [987, 341] width 10 height 11
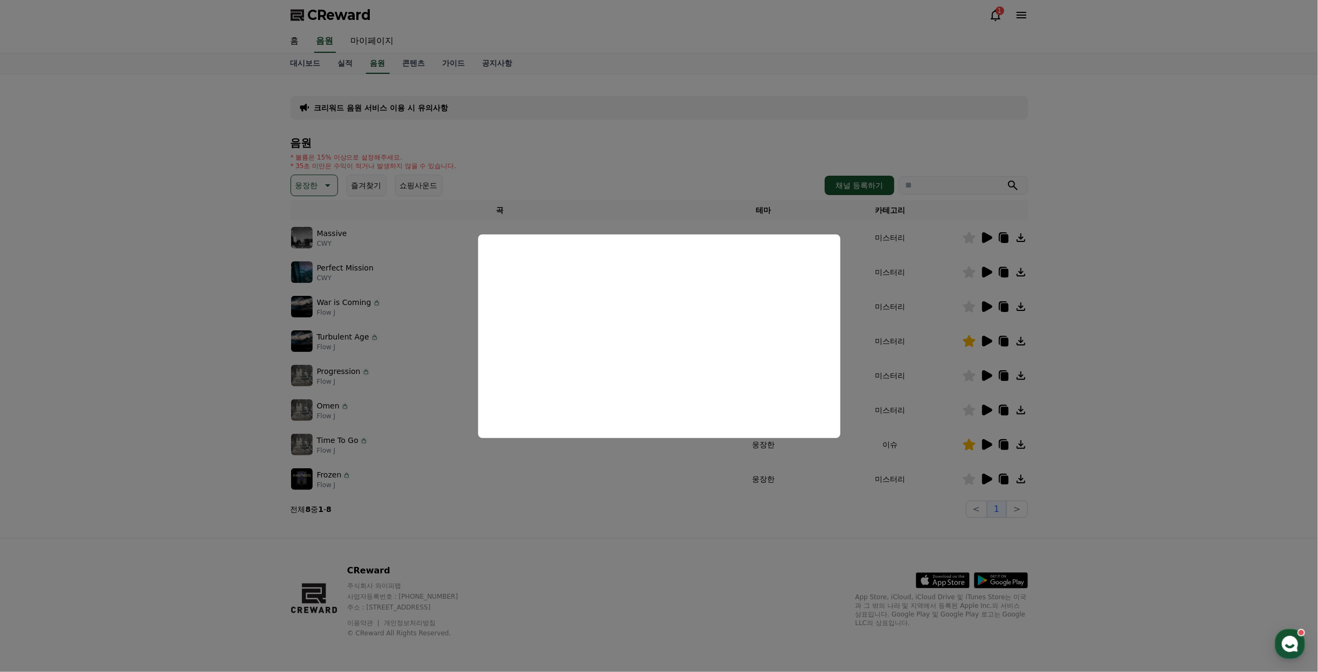
click at [1121, 341] on button "close modal" at bounding box center [659, 336] width 1318 height 672
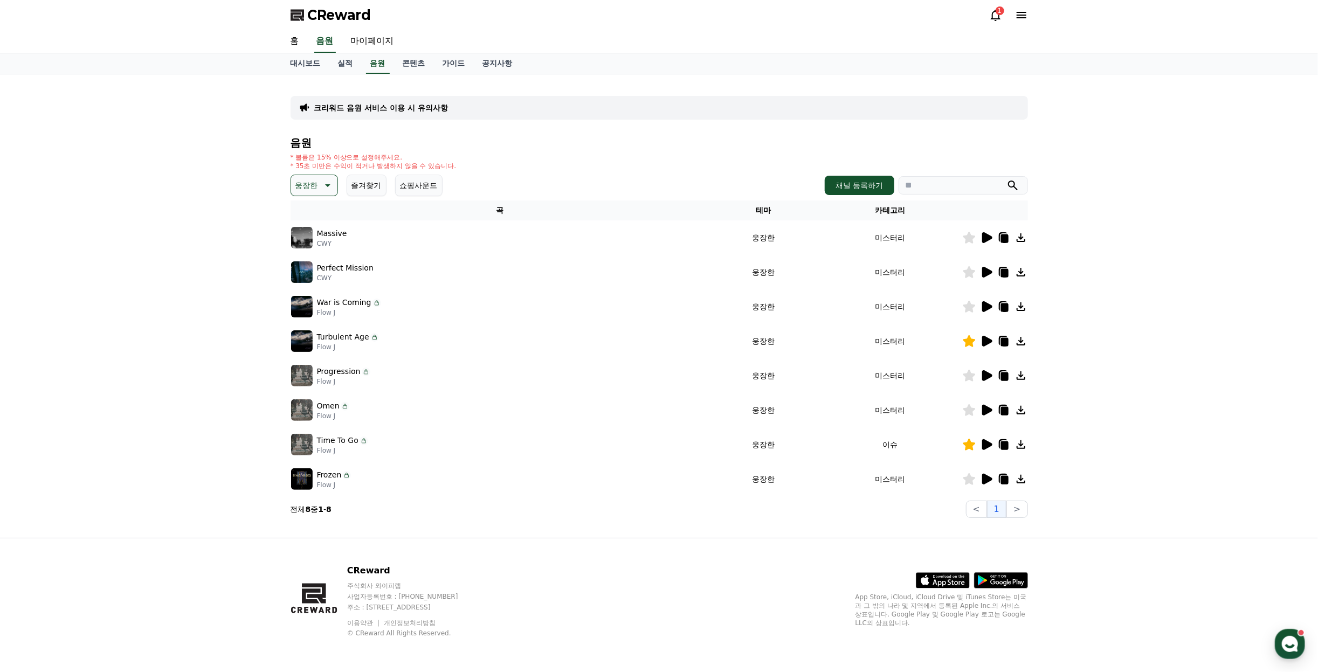
click at [1002, 342] on icon at bounding box center [1005, 342] width 8 height 9
click at [984, 482] on icon at bounding box center [987, 479] width 10 height 11
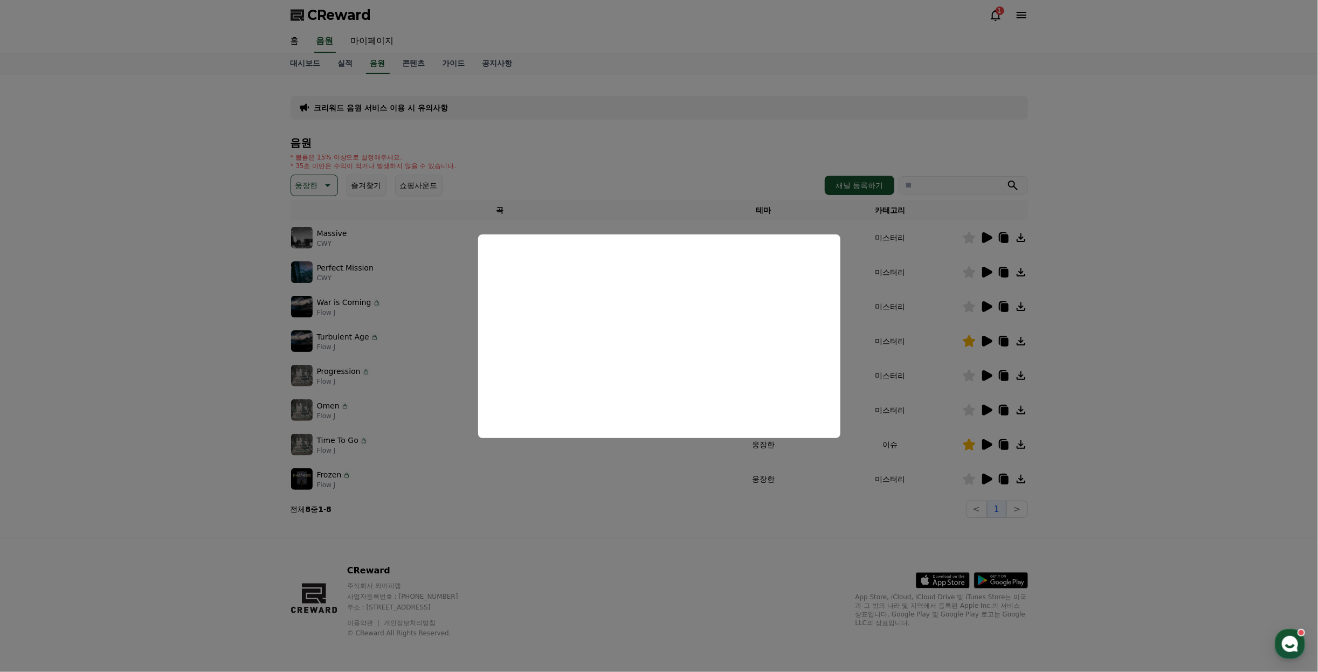
drag, startPoint x: 1097, startPoint y: 343, endPoint x: 980, endPoint y: 384, distance: 124.0
click at [1096, 343] on button "close modal" at bounding box center [659, 336] width 1318 height 672
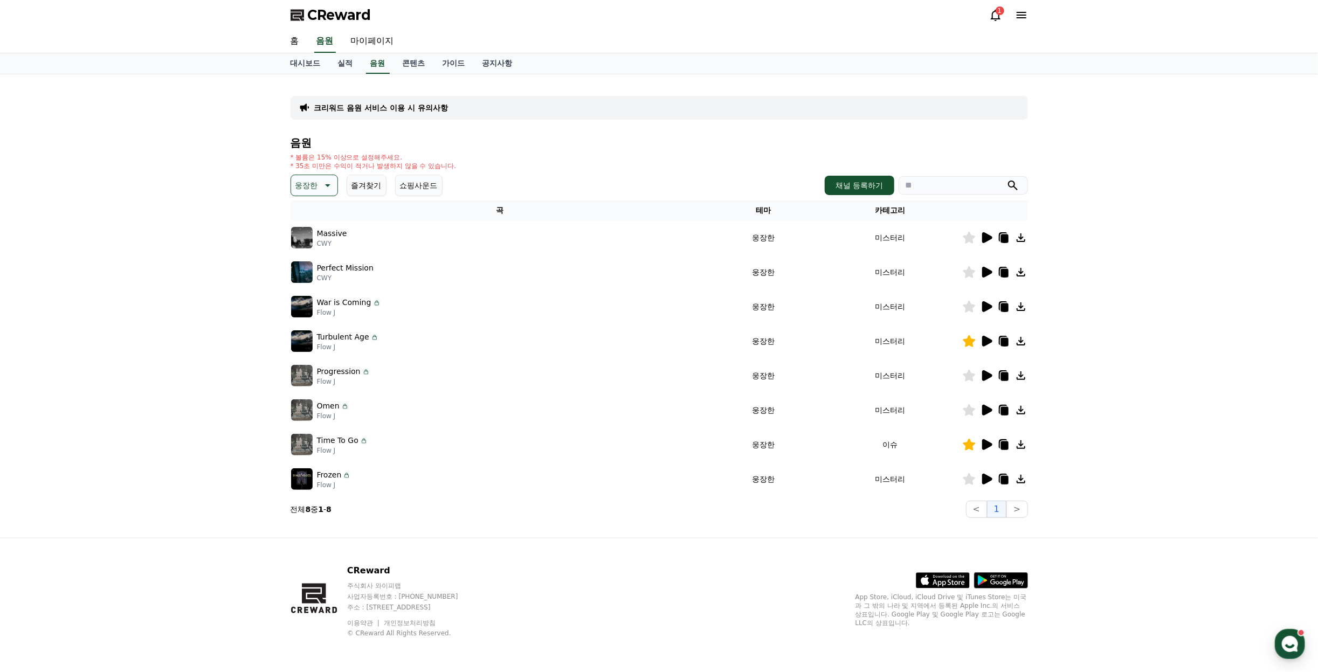
click at [983, 379] on icon at bounding box center [987, 375] width 10 height 11
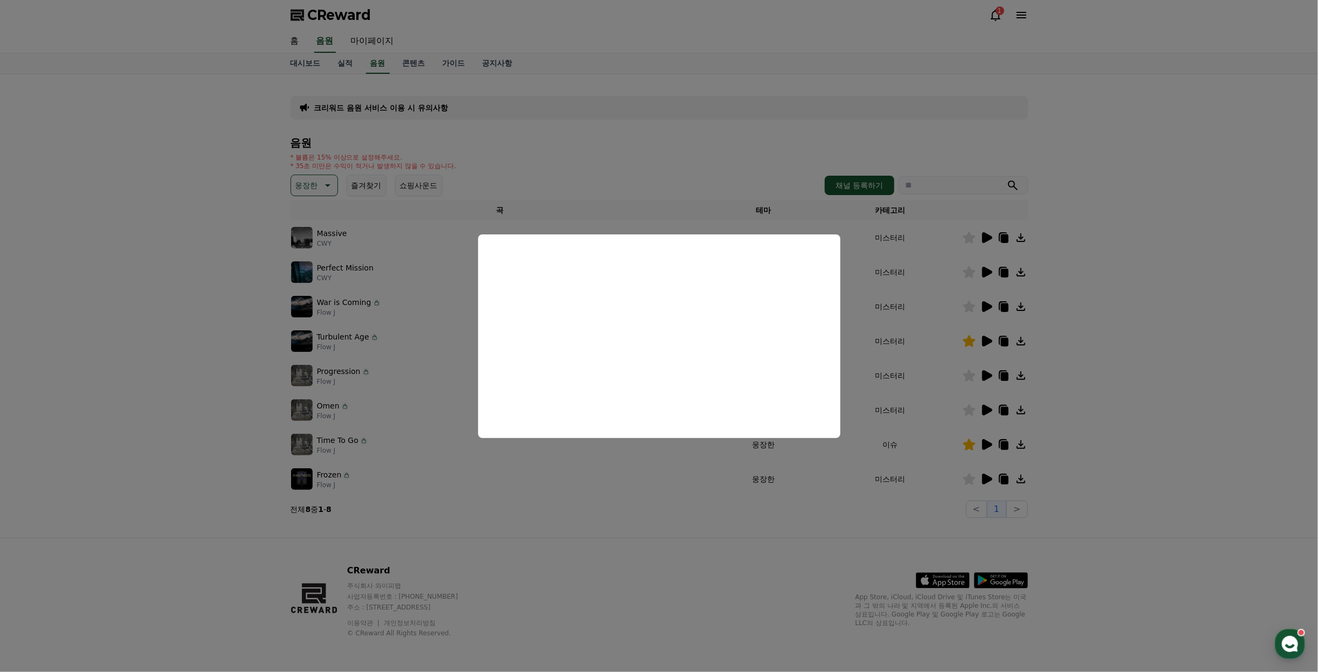
click at [1157, 385] on button "close modal" at bounding box center [659, 336] width 1318 height 672
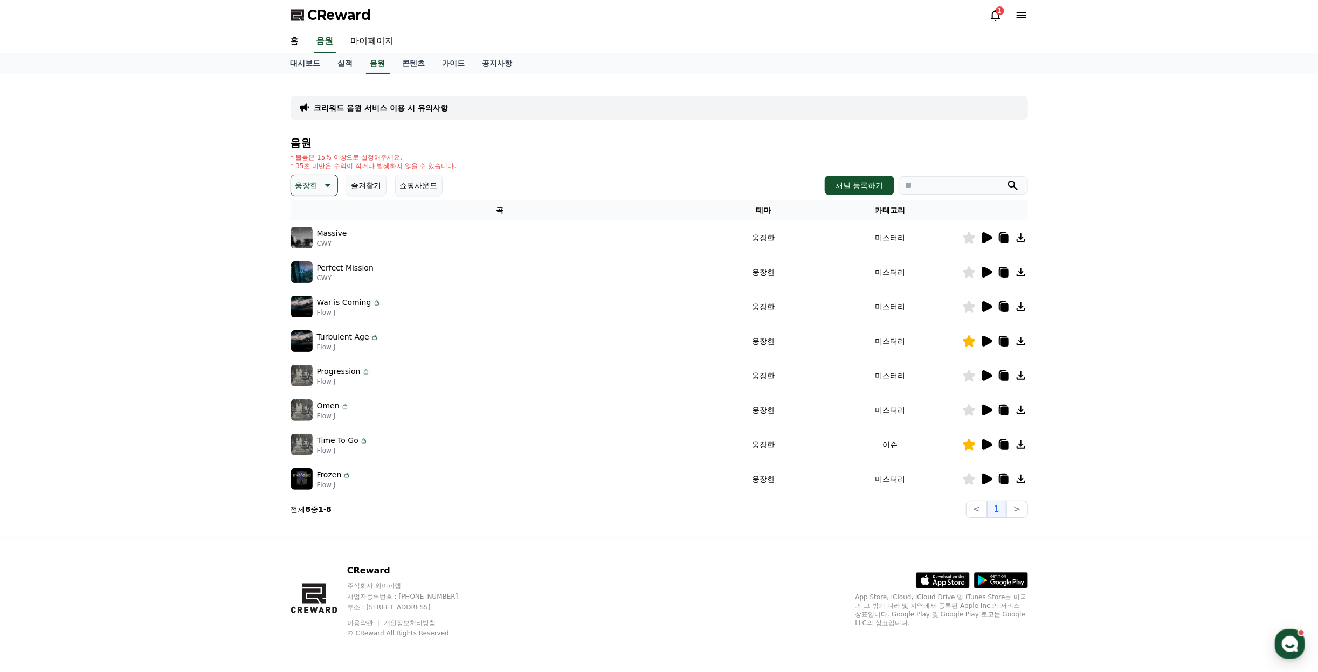
click at [329, 180] on icon at bounding box center [326, 185] width 13 height 13
click at [316, 274] on button "긴장되는" at bounding box center [311, 275] width 39 height 24
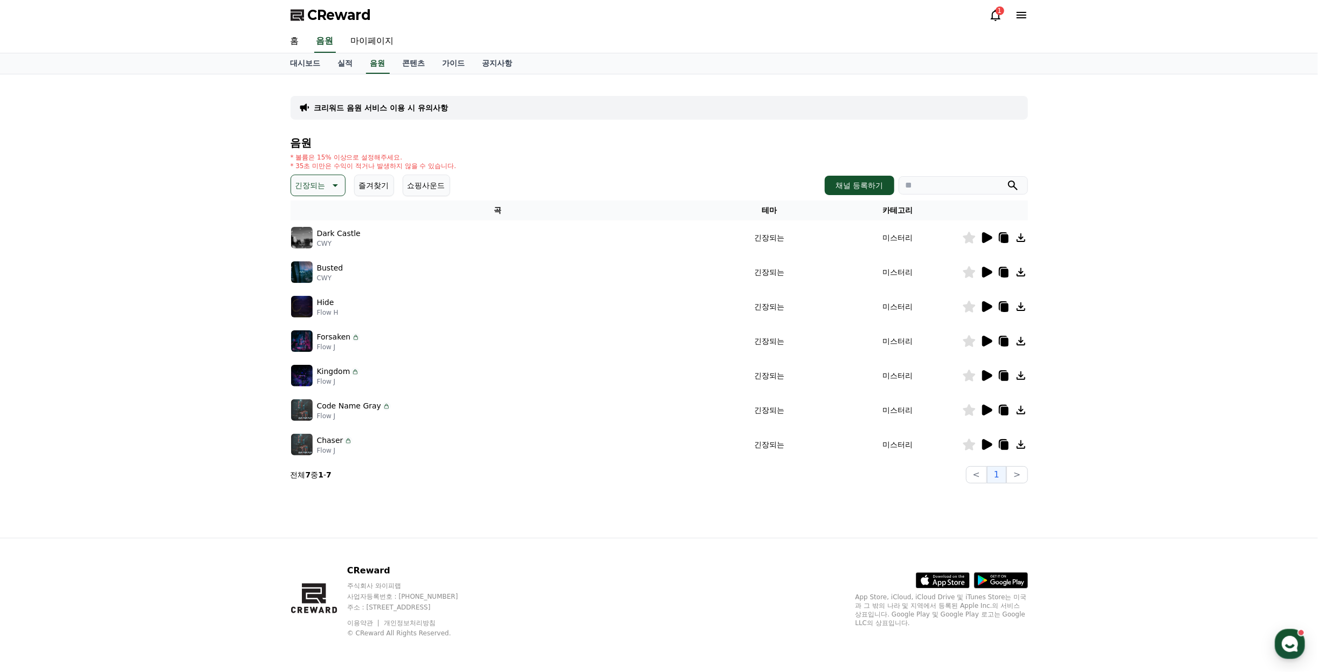
click at [984, 238] on icon at bounding box center [987, 237] width 10 height 11
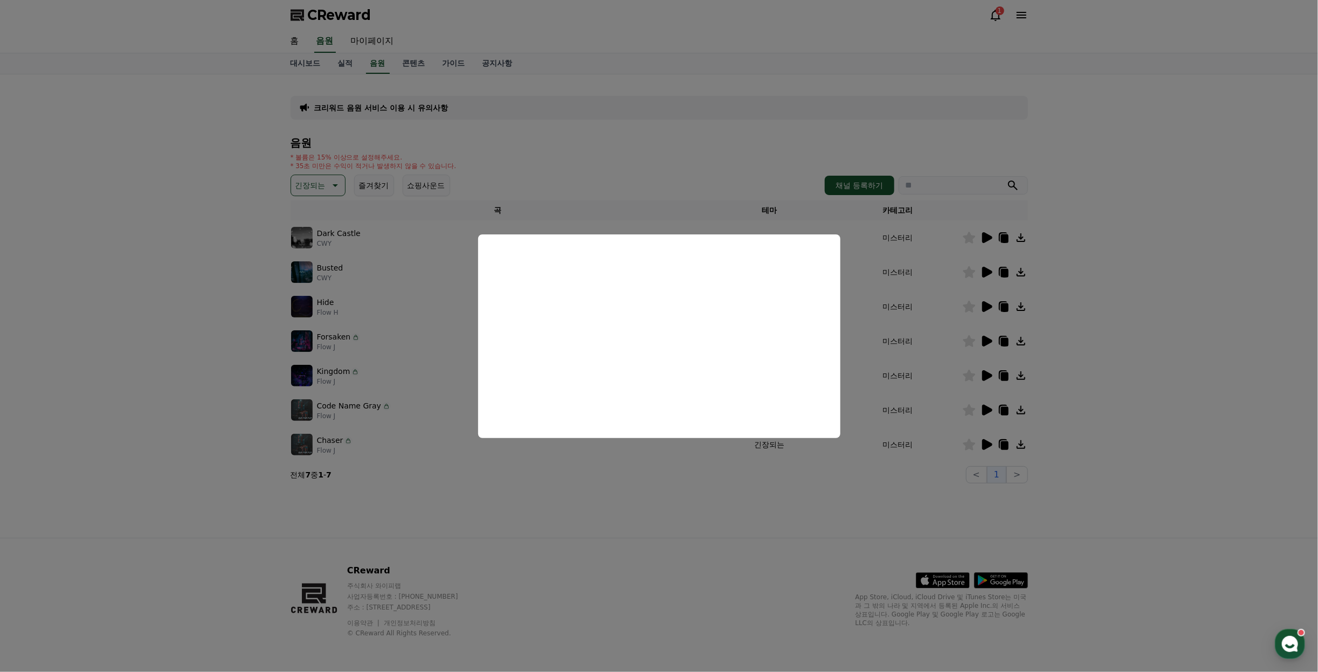
drag, startPoint x: 269, startPoint y: 284, endPoint x: 705, endPoint y: 223, distance: 440.6
click at [269, 283] on button "close modal" at bounding box center [659, 336] width 1318 height 672
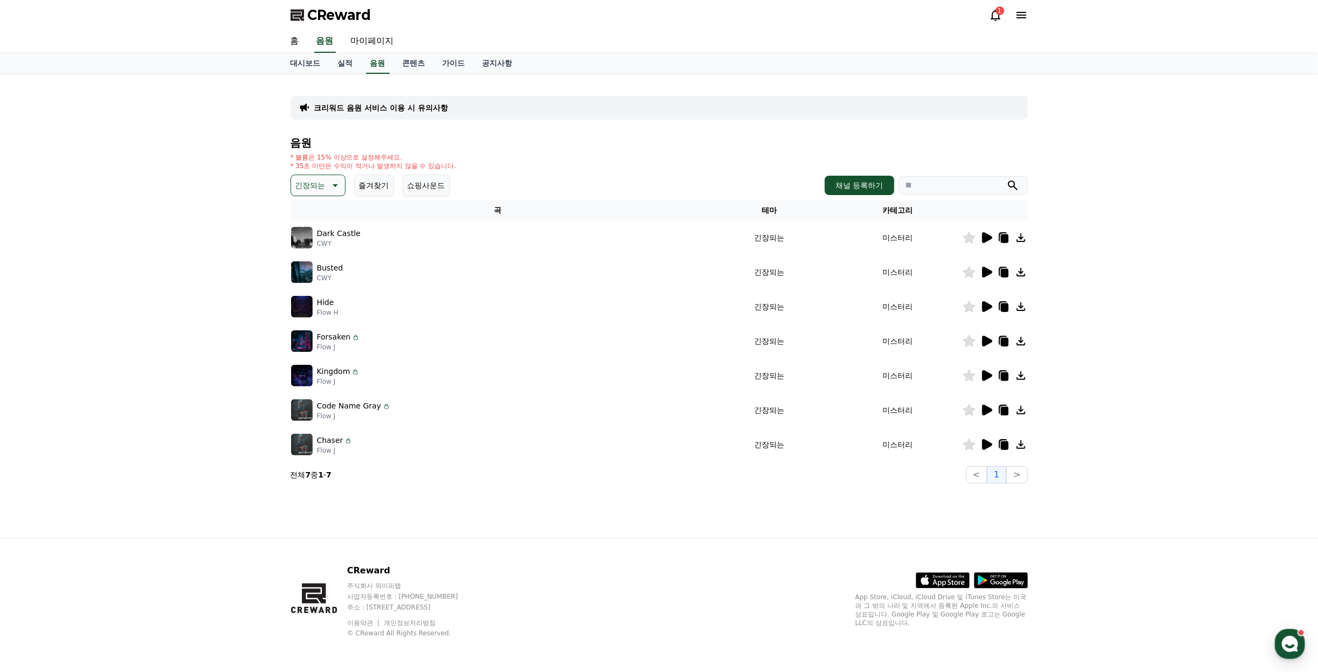
click at [988, 268] on icon at bounding box center [986, 272] width 13 height 13
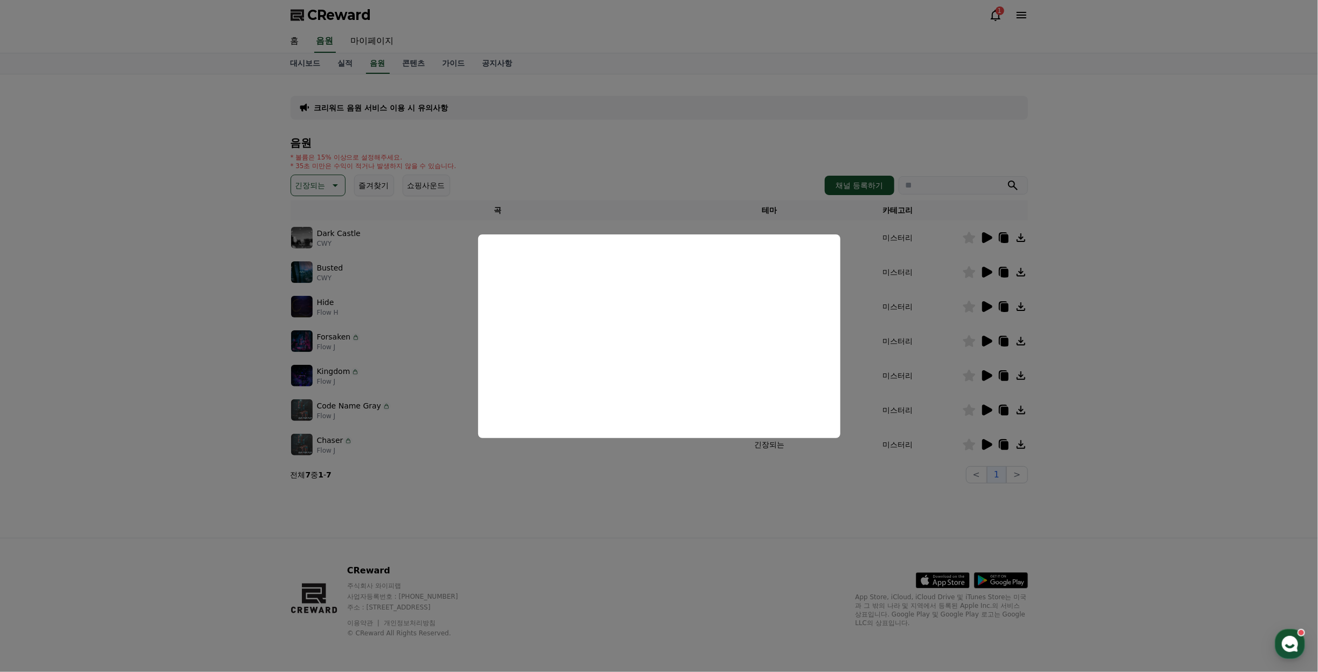
click at [1137, 317] on button "close modal" at bounding box center [659, 336] width 1318 height 672
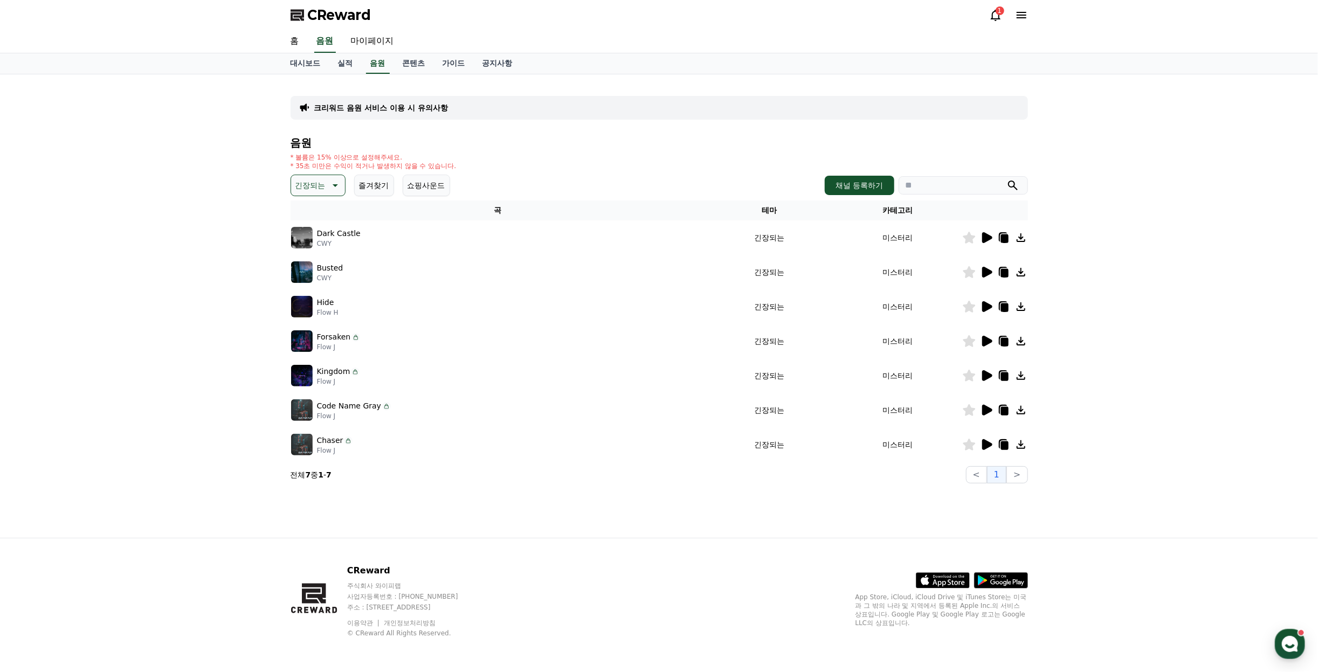
click at [989, 301] on icon at bounding box center [986, 306] width 13 height 13
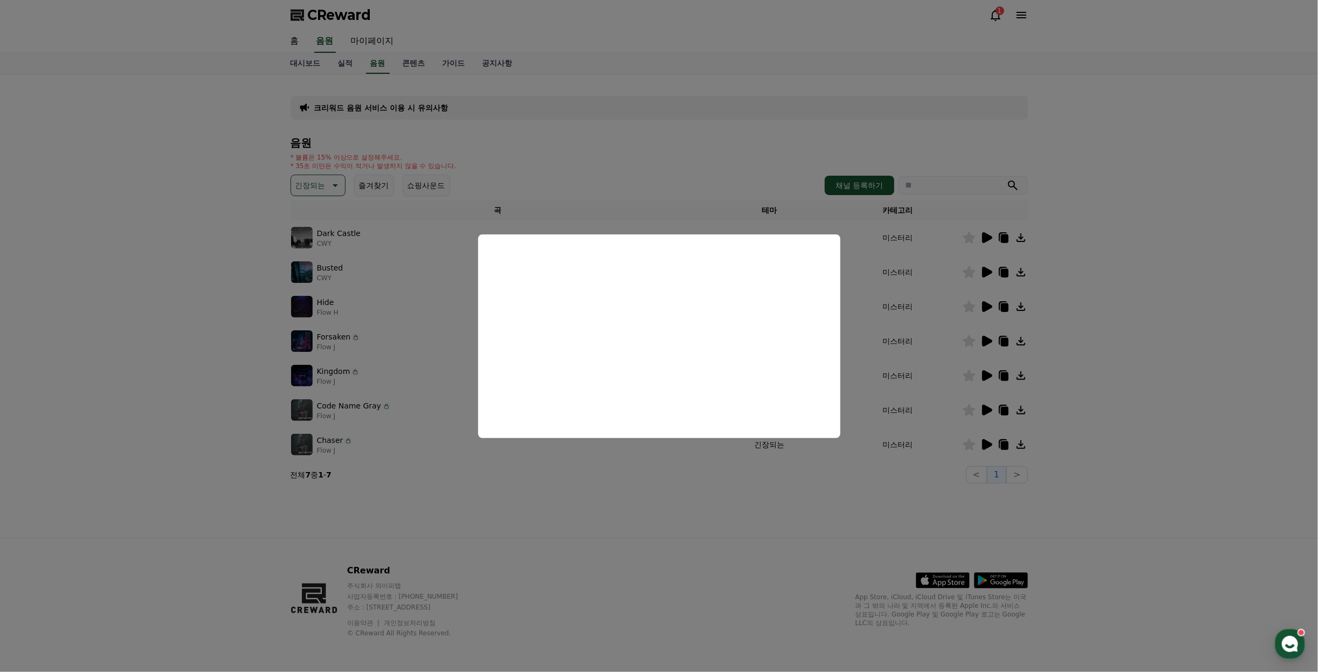
click at [1140, 331] on button "close modal" at bounding box center [659, 336] width 1318 height 672
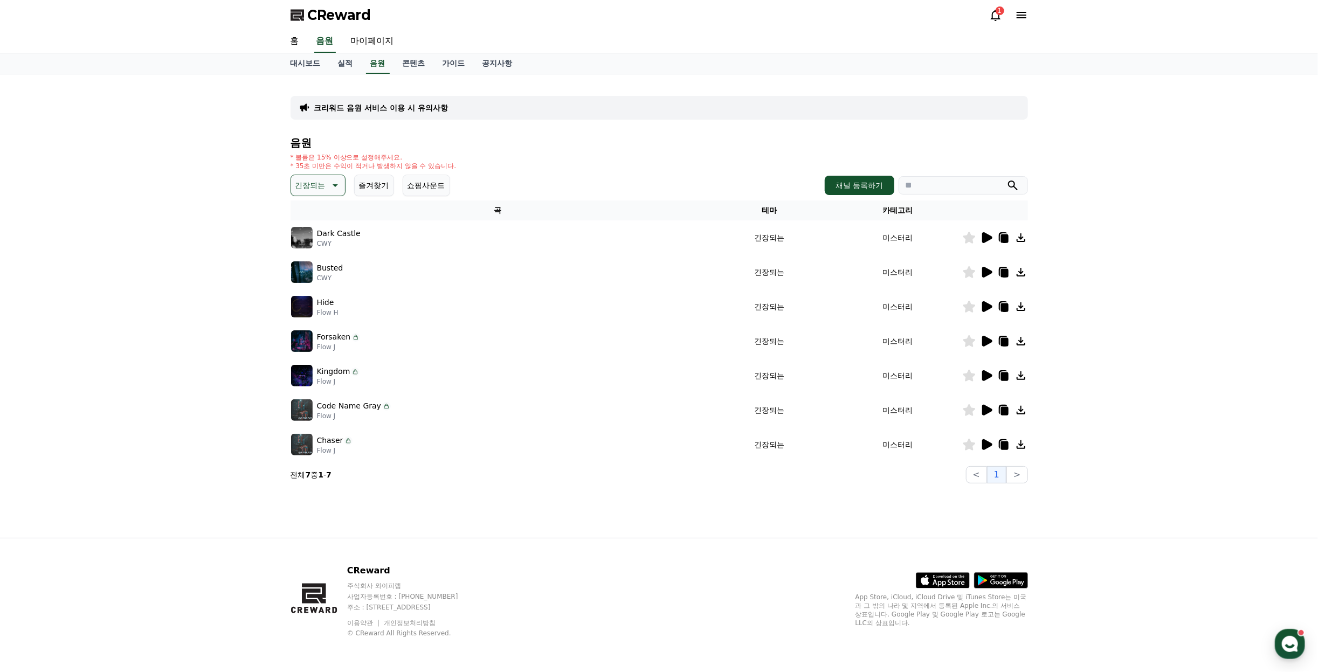
click at [989, 339] on icon at bounding box center [987, 341] width 10 height 11
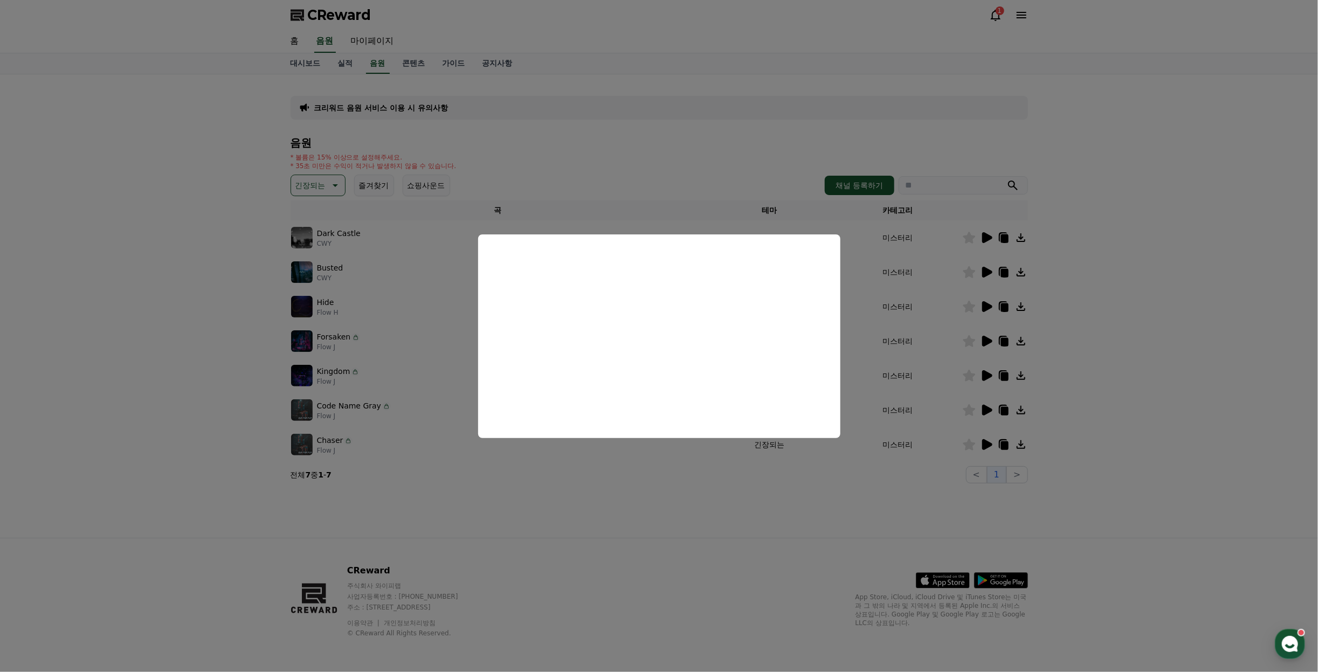
click at [988, 380] on button "close modal" at bounding box center [659, 336] width 1318 height 672
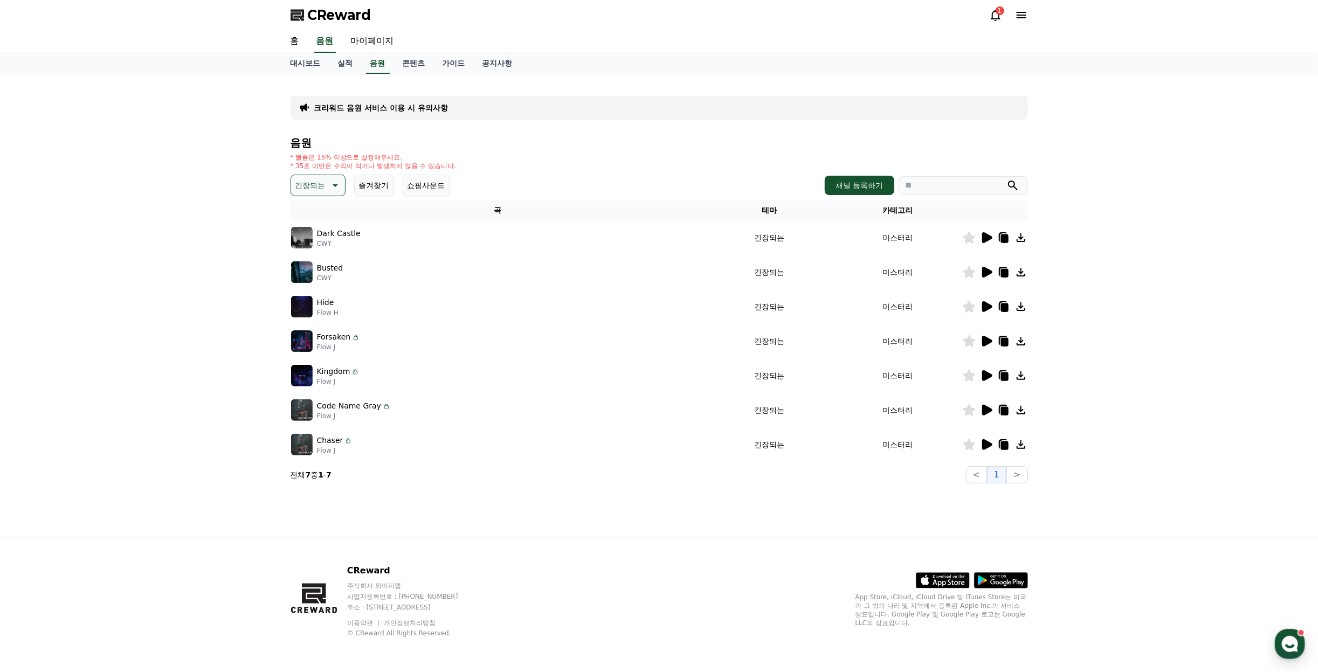
click at [650, 343] on div "Forsaken Flow J" at bounding box center [498, 342] width 414 height 22
click at [984, 373] on icon at bounding box center [987, 375] width 10 height 11
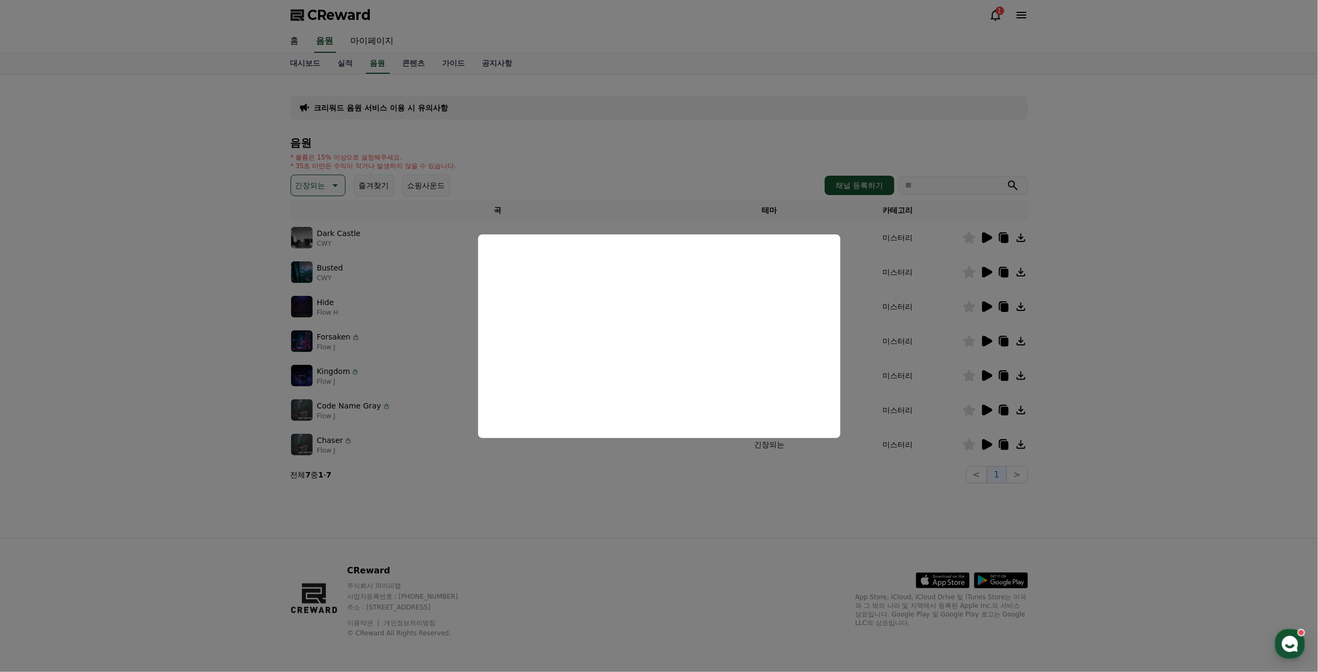
click at [1117, 332] on button "close modal" at bounding box center [659, 336] width 1318 height 672
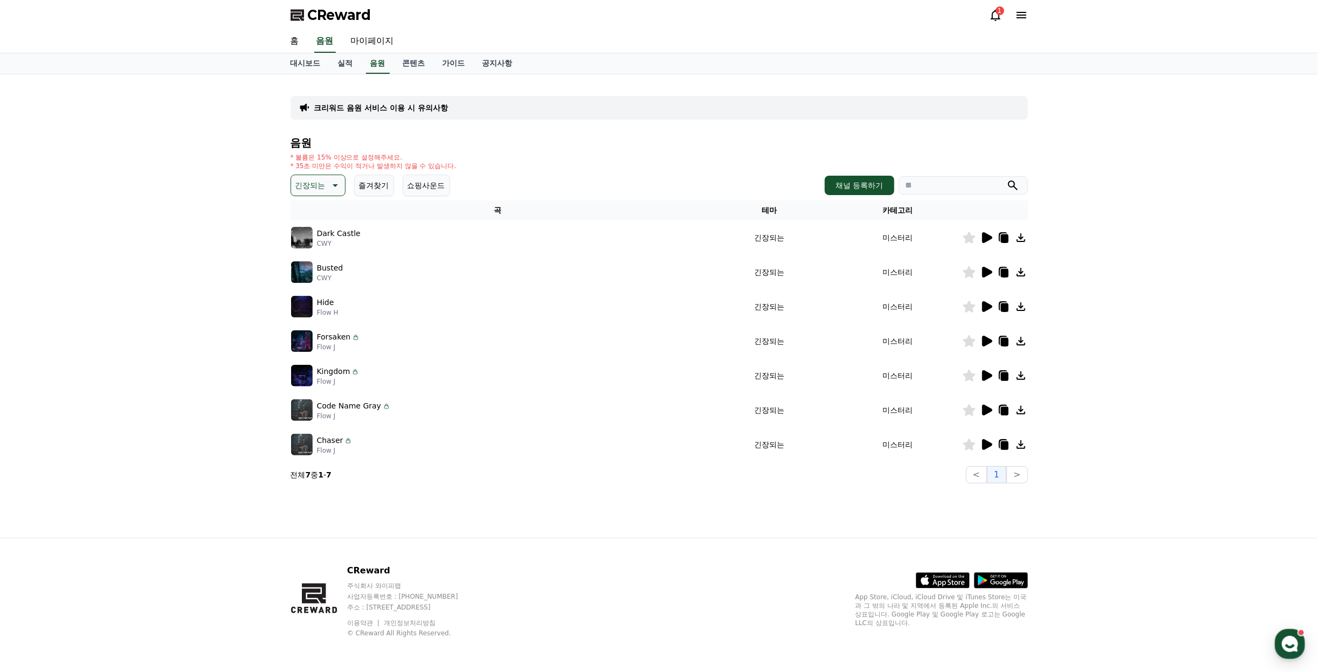
click at [987, 416] on icon at bounding box center [986, 410] width 13 height 13
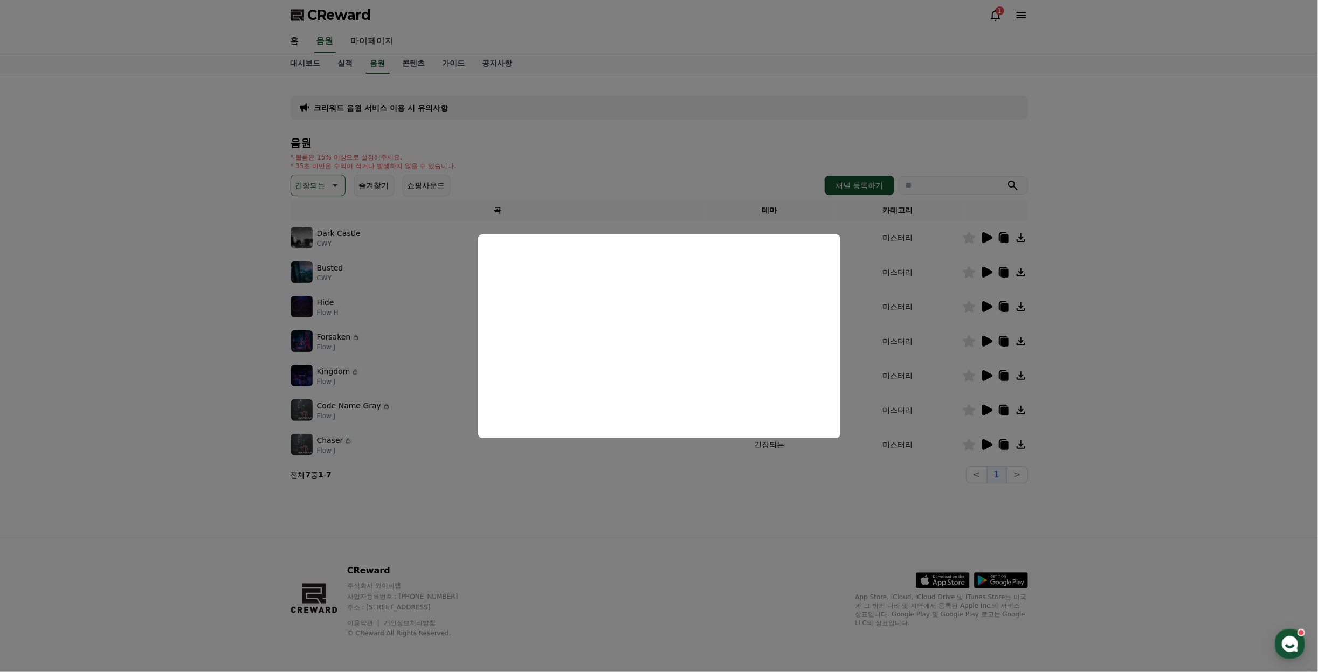
click at [1204, 246] on button "close modal" at bounding box center [659, 336] width 1318 height 672
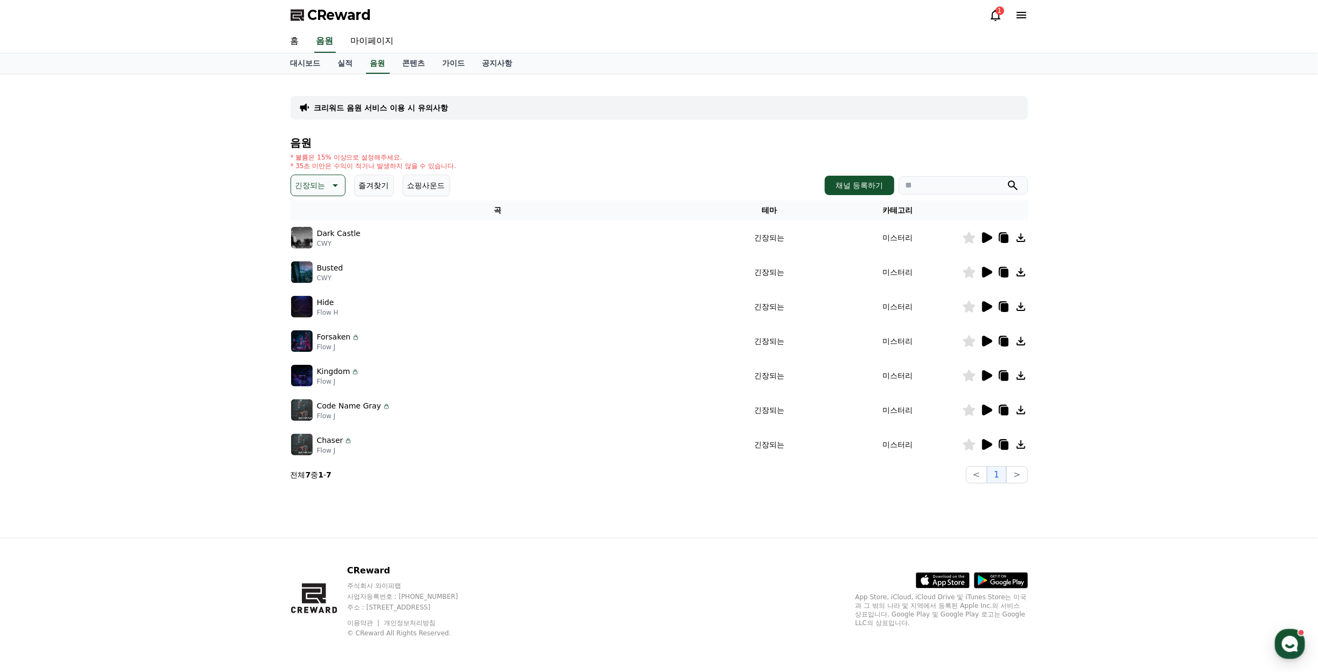
click at [986, 445] on icon at bounding box center [987, 444] width 10 height 11
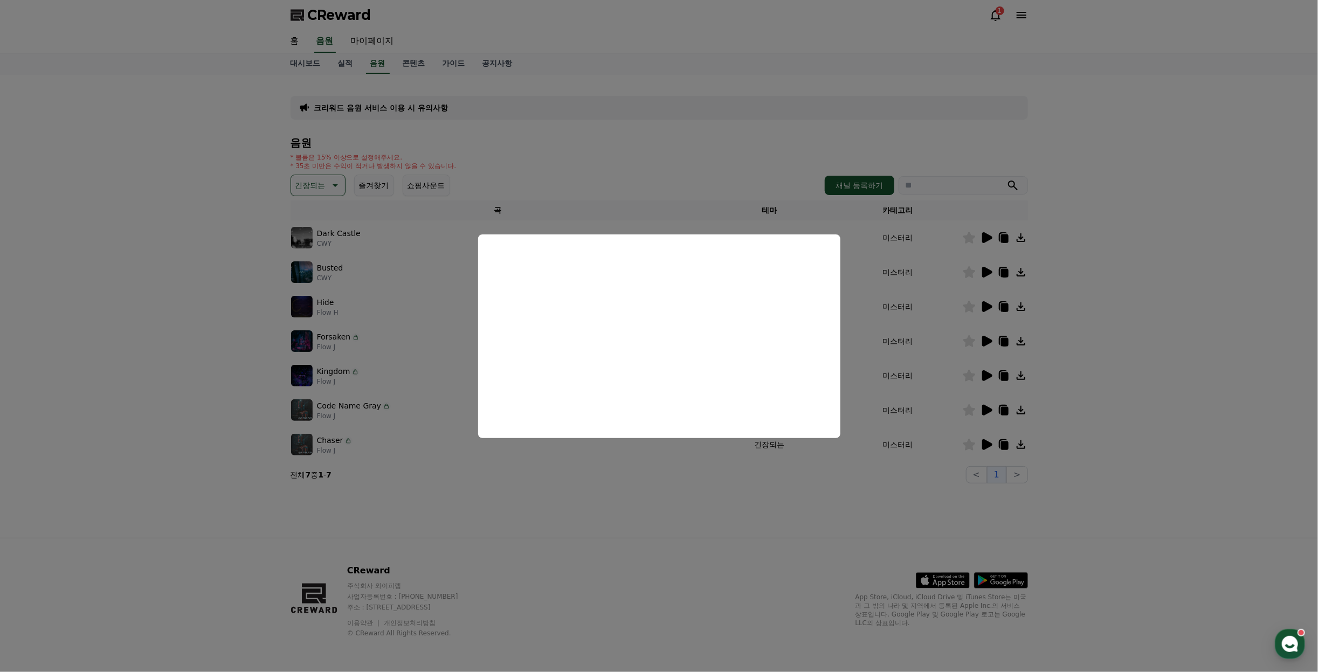
click at [1104, 357] on button "close modal" at bounding box center [659, 336] width 1318 height 672
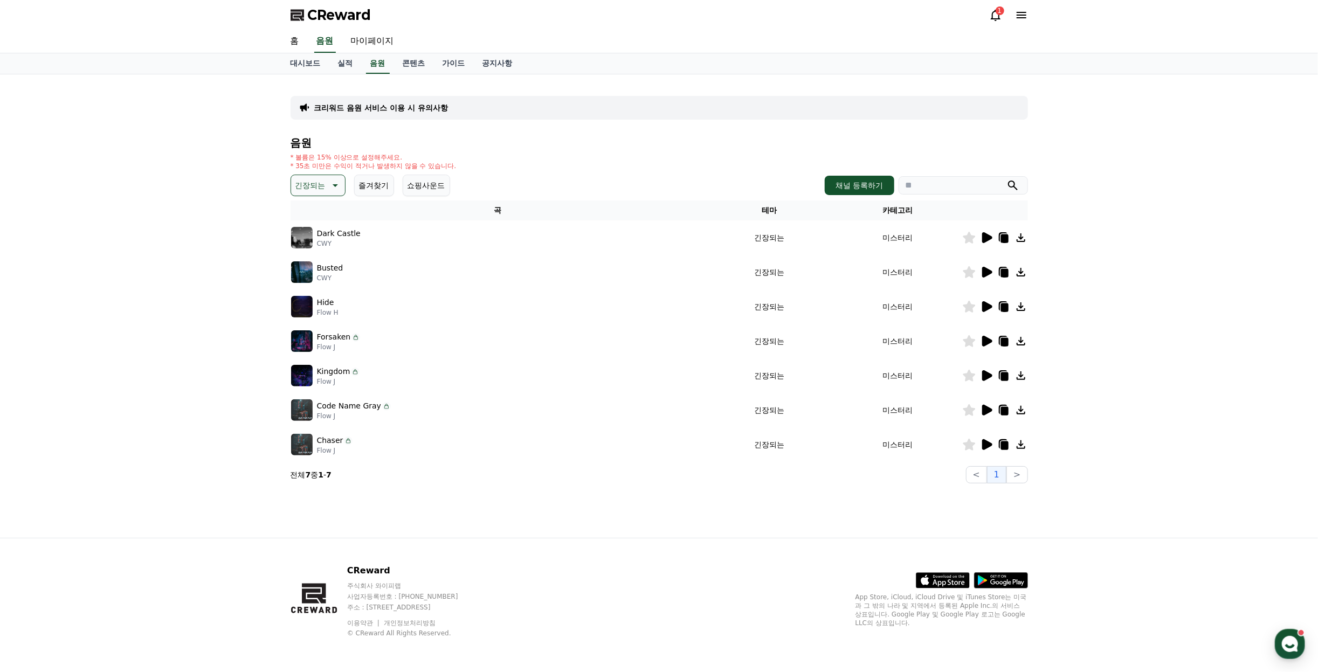
click at [1008, 444] on icon at bounding box center [1005, 446] width 8 height 9
click at [941, 186] on input "search" at bounding box center [963, 185] width 129 height 18
click at [941, 189] on input "search" at bounding box center [963, 185] width 129 height 18
paste input "**********"
type input "**********"
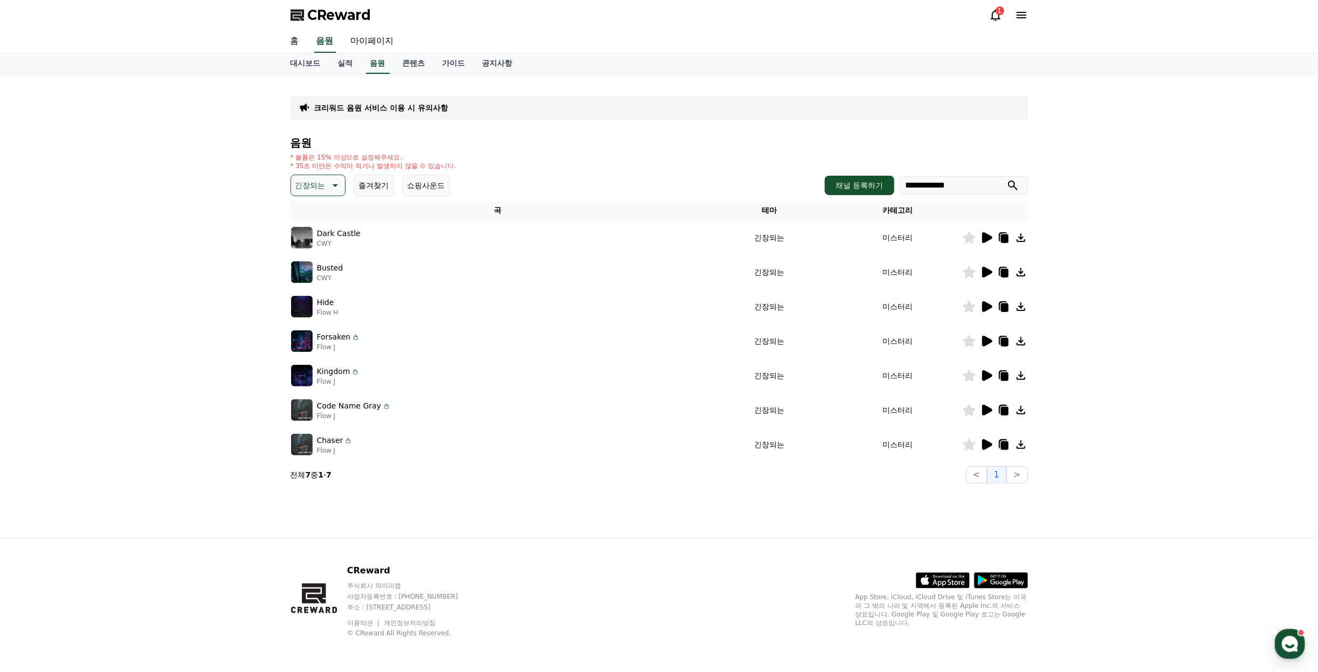
click at [323, 188] on p "긴장되는" at bounding box center [311, 185] width 30 height 15
click at [308, 252] on button "드라마틱" at bounding box center [311, 251] width 39 height 24
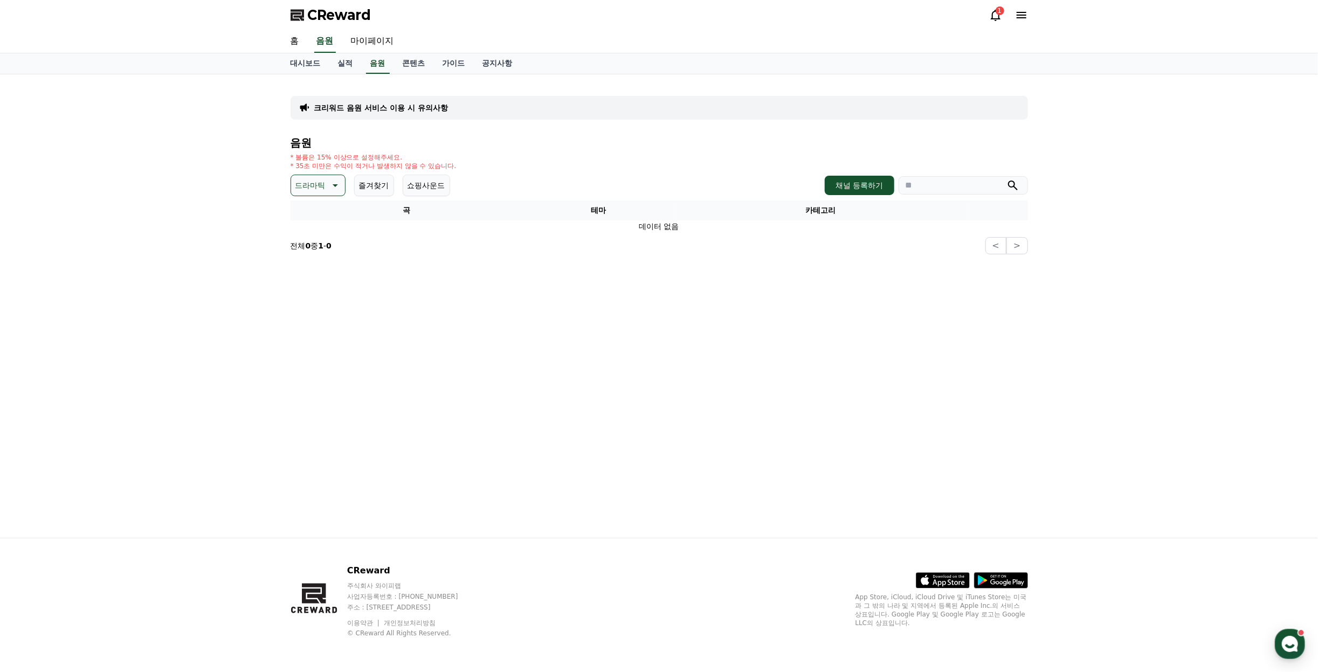
click at [328, 178] on button "드라마틱" at bounding box center [318, 186] width 55 height 22
click at [306, 266] on button "반전" at bounding box center [304, 268] width 24 height 24
click at [1122, 216] on div "크리워드 음원 서비스 이용 시 유의사항 음원 * 볼륨은 15% 이상으로 설정해주세요. * 35초 미만은 수익이 적거나 발생하지 않을 수 있습니…" at bounding box center [659, 306] width 1318 height 464
